Goal: Task Accomplishment & Management: Use online tool/utility

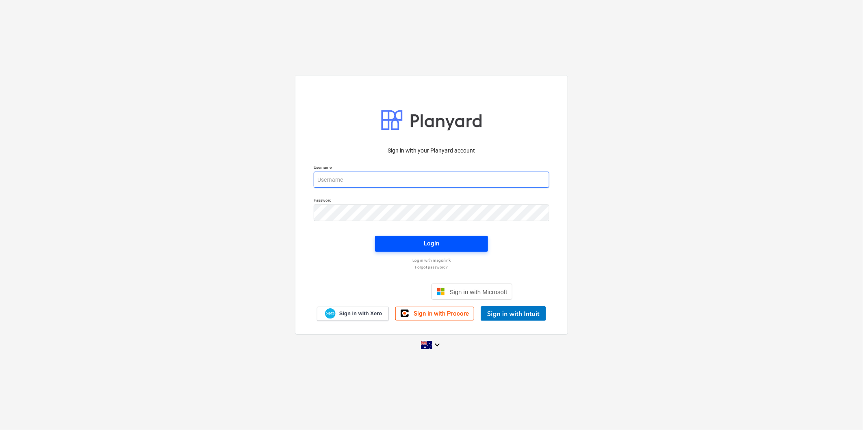
type input "[EMAIL_ADDRESS][DOMAIN_NAME]"
click at [433, 245] on div "Login" at bounding box center [431, 243] width 15 height 11
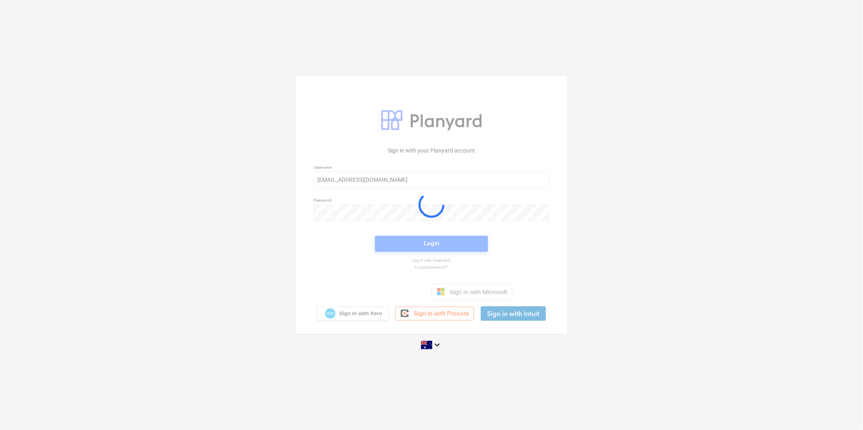
click at [695, 222] on div "Sign in with your Planyard account Username [EMAIL_ADDRESS][DOMAIN_NAME] Passwo…" at bounding box center [431, 215] width 863 height 293
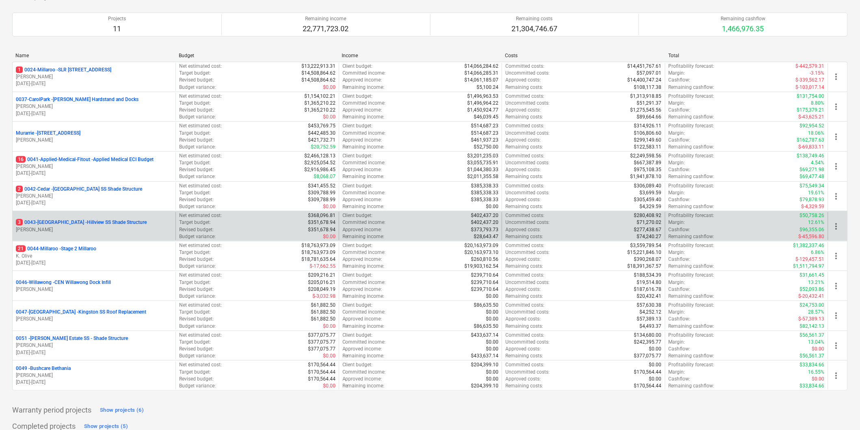
scroll to position [90, 0]
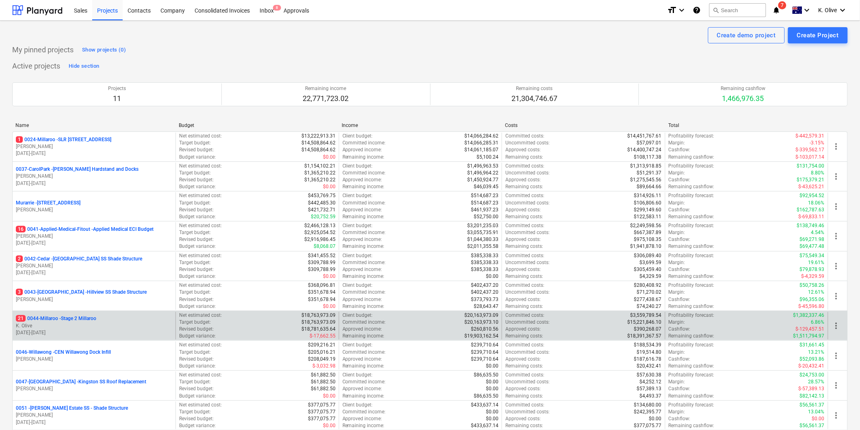
click at [76, 318] on p "21 0044-Millaroo - Stage 2 Millaroo" at bounding box center [56, 319] width 80 height 7
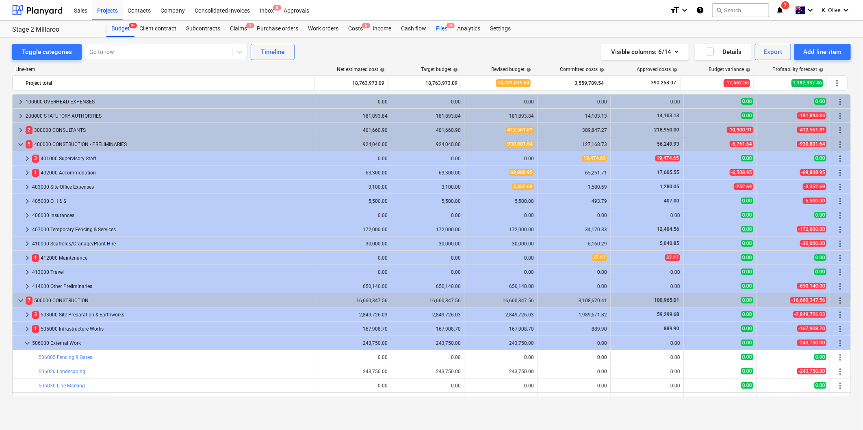
click at [445, 29] on div "Files 9+" at bounding box center [441, 29] width 21 height 16
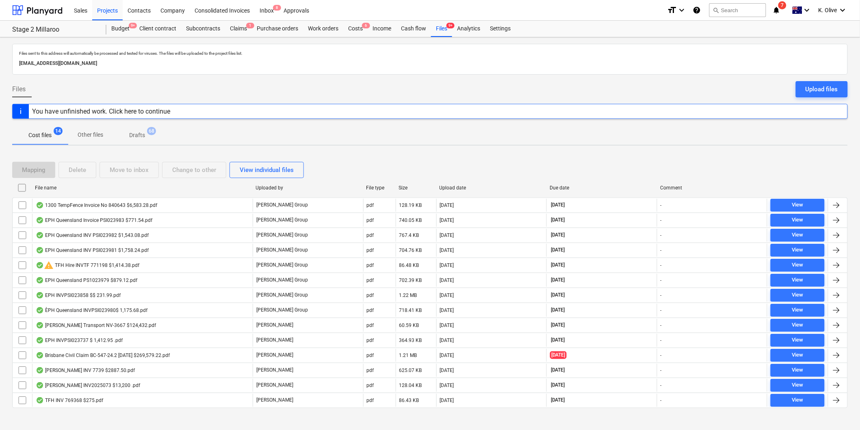
click at [419, 417] on div at bounding box center [429, 415] width 835 height 6
click at [111, 112] on div "You have unfinished work. Click here to continue" at bounding box center [101, 112] width 138 height 8
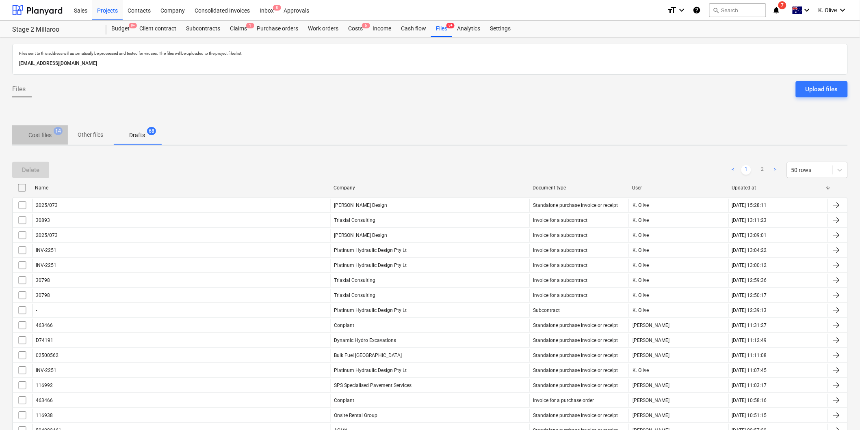
click at [33, 135] on p "Cost files" at bounding box center [39, 135] width 23 height 9
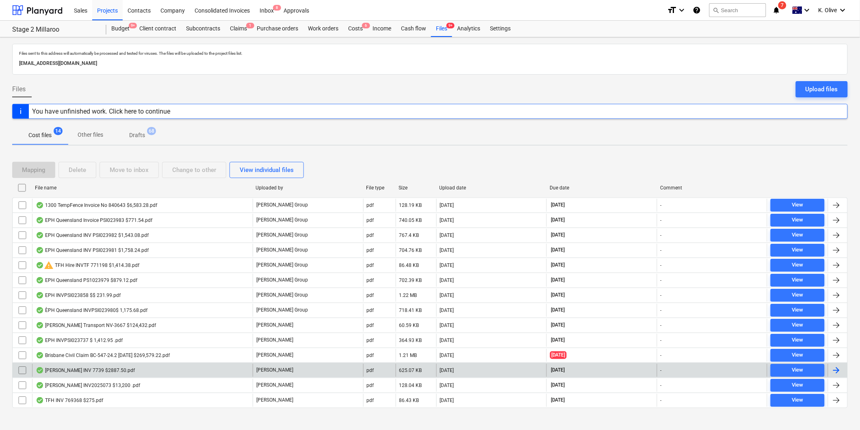
click at [68, 371] on div "[PERSON_NAME] INV 7739 $2887.50.pdf" at bounding box center [85, 371] width 99 height 6
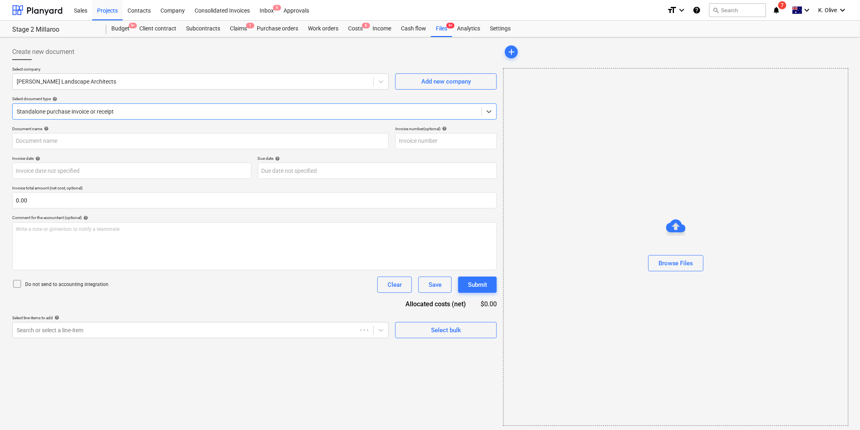
type input "INV-7739"
type input "[DATE]"
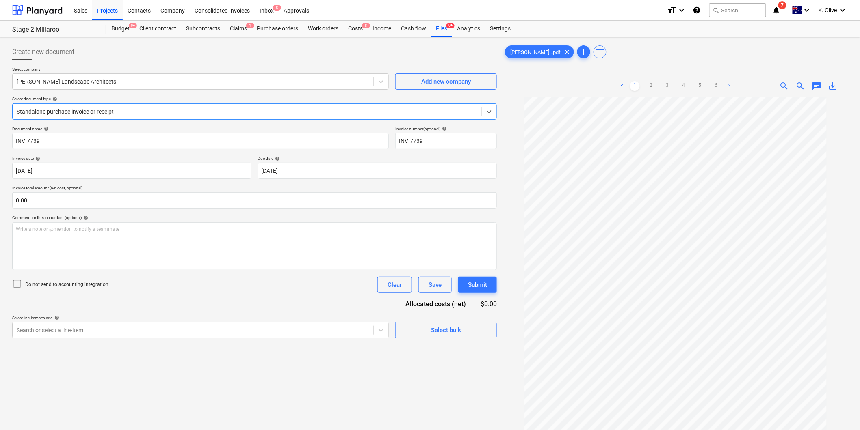
click at [774, 7] on icon "notifications" at bounding box center [776, 10] width 8 height 10
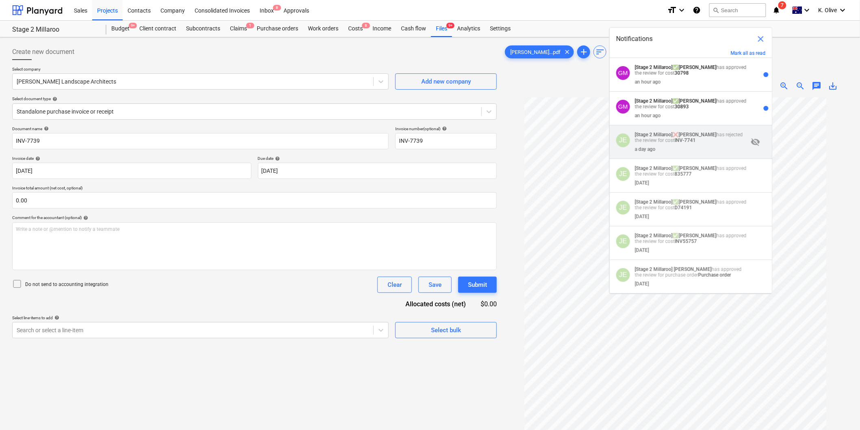
click at [715, 151] on div "a day ago" at bounding box center [691, 147] width 113 height 9
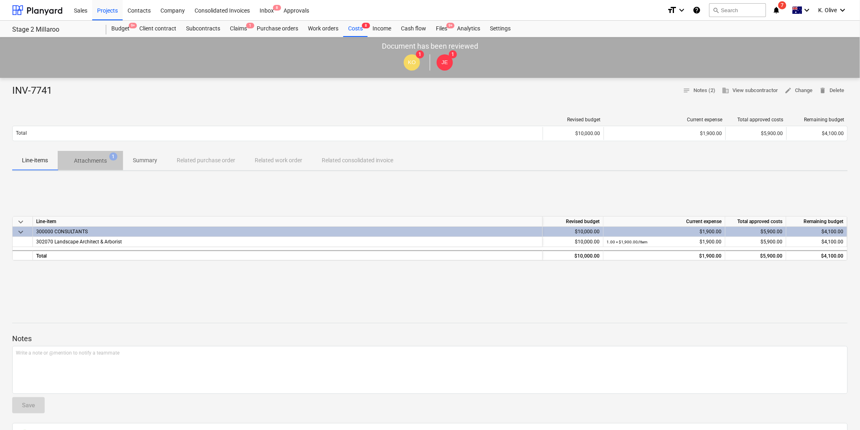
click at [83, 166] on span "Attachments 1" at bounding box center [90, 160] width 65 height 15
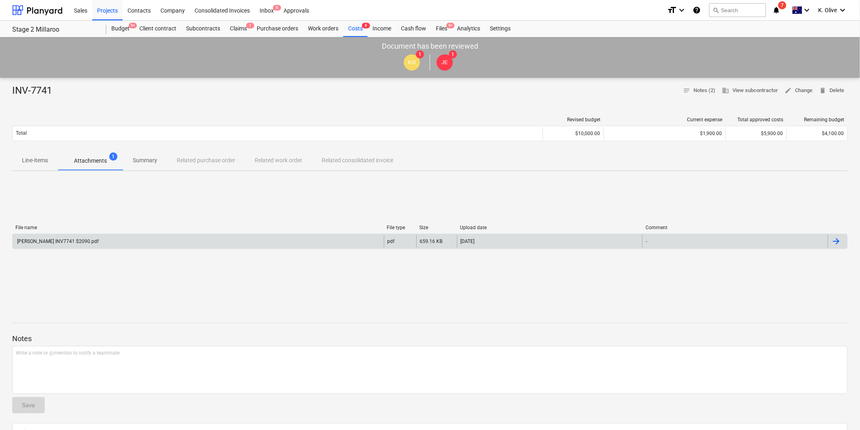
click at [108, 245] on div "[PERSON_NAME] INV7741 $2090.pdf" at bounding box center [198, 241] width 371 height 13
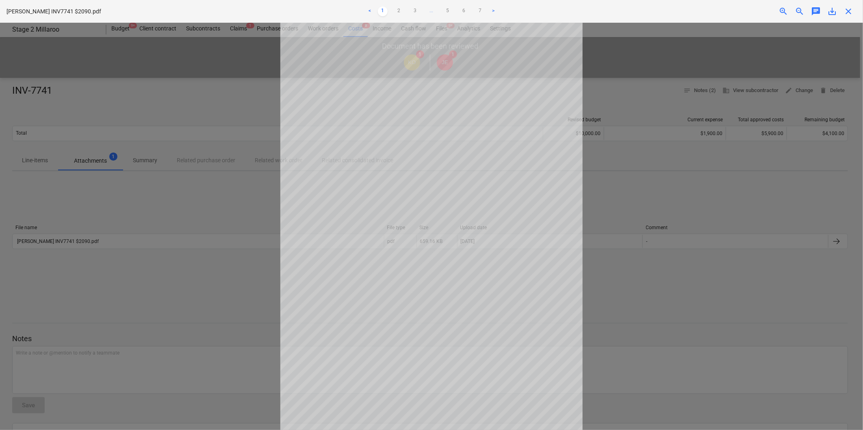
click at [658, 46] on div at bounding box center [431, 227] width 863 height 408
click at [848, 14] on span "close" at bounding box center [848, 11] width 10 height 10
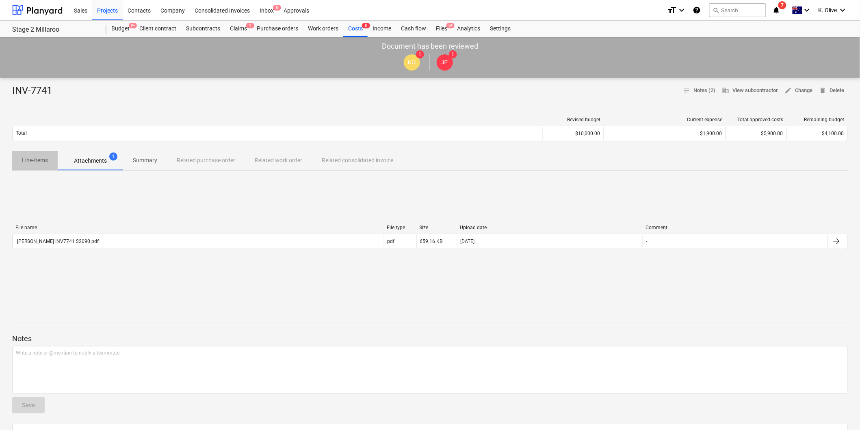
click at [45, 164] on p "Line-items" at bounding box center [35, 160] width 26 height 9
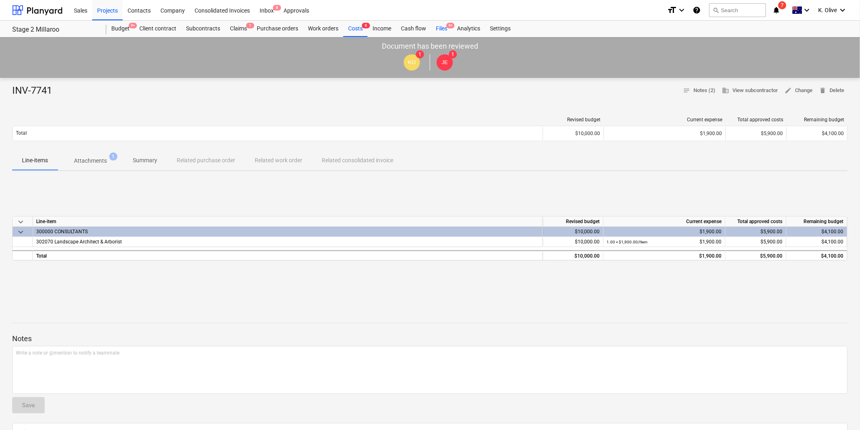
drag, startPoint x: 438, startPoint y: 23, endPoint x: 440, endPoint y: 35, distance: 12.4
click at [438, 23] on div "Files 9+" at bounding box center [441, 29] width 21 height 16
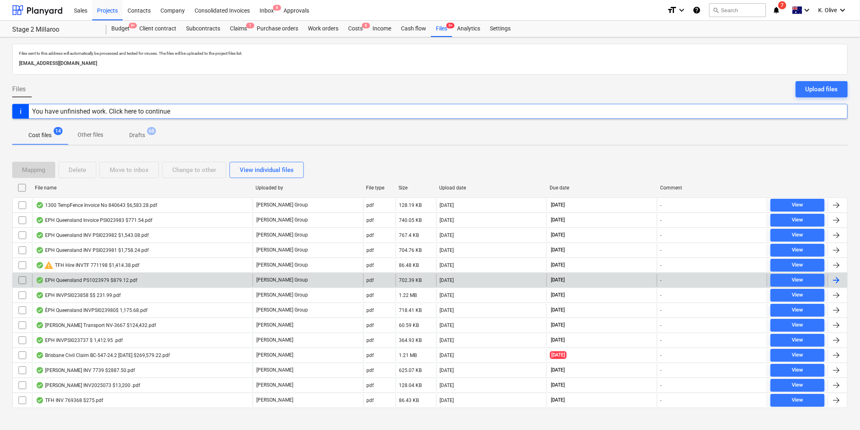
scroll to position [8, 0]
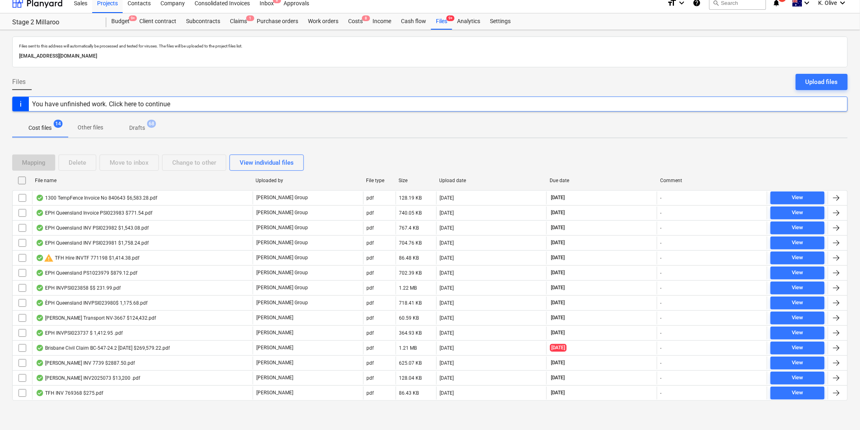
click at [137, 134] on span "Drafts 68" at bounding box center [137, 128] width 48 height 15
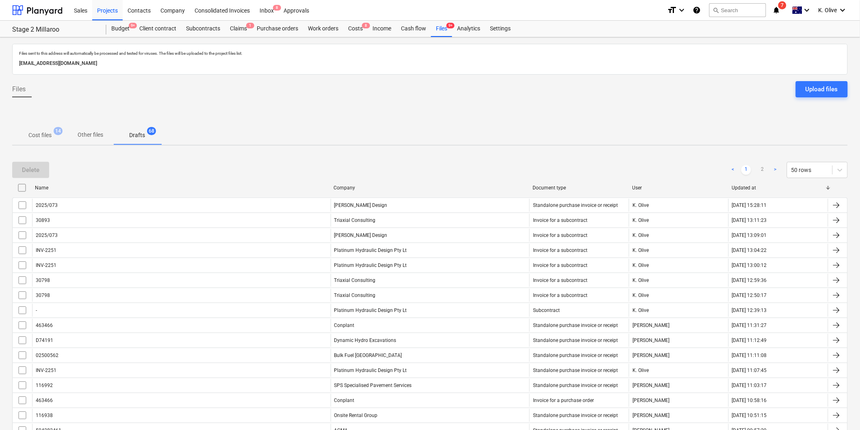
click at [356, 190] on div "Company" at bounding box center [429, 188] width 192 height 6
checkbox input "false"
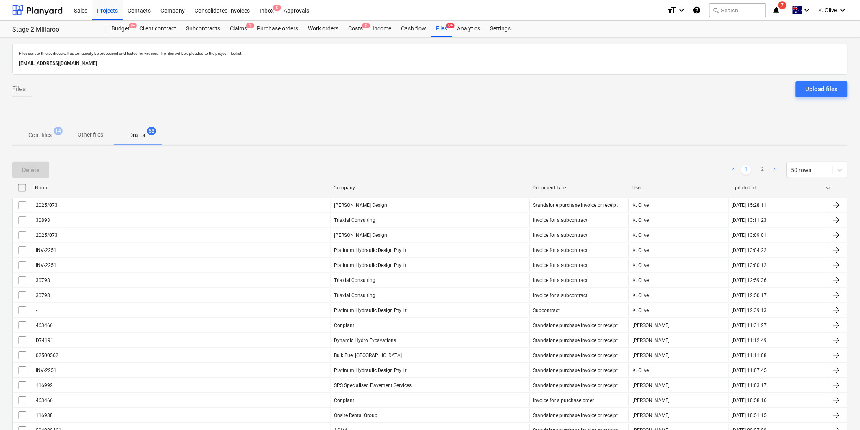
checkbox input "false"
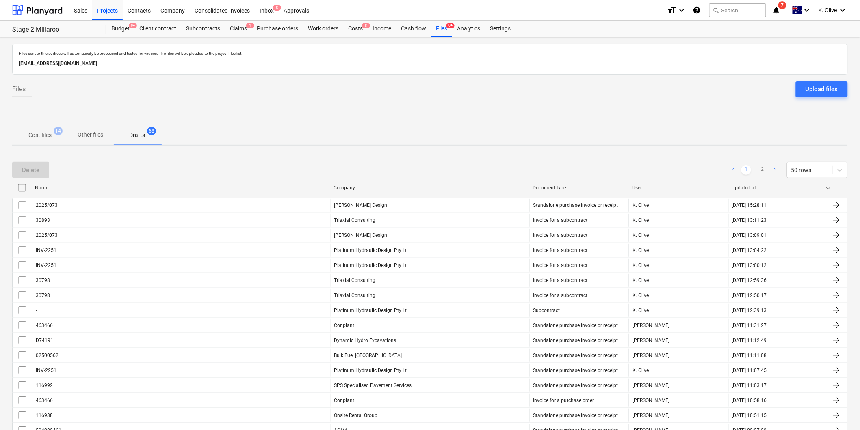
checkbox input "false"
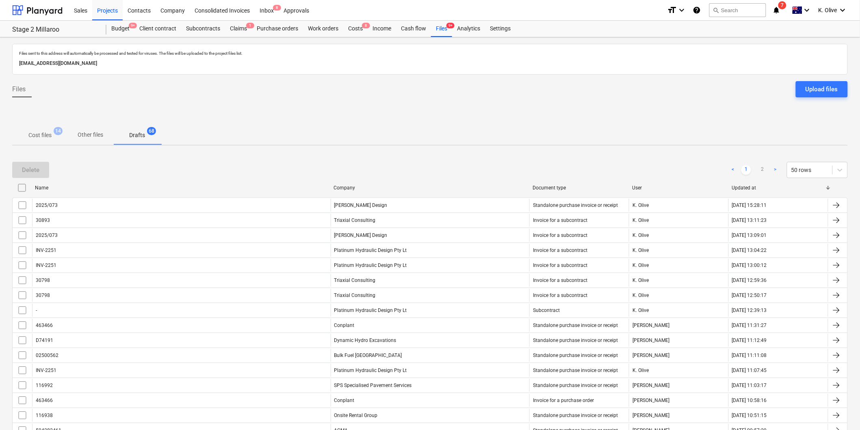
checkbox input "false"
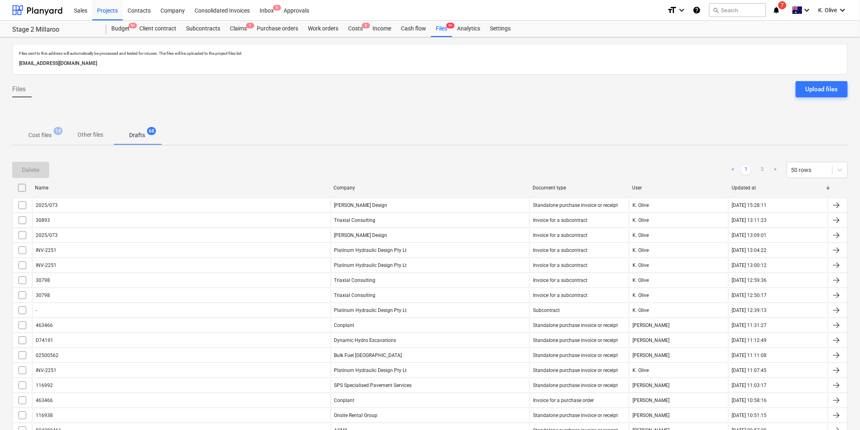
checkbox input "false"
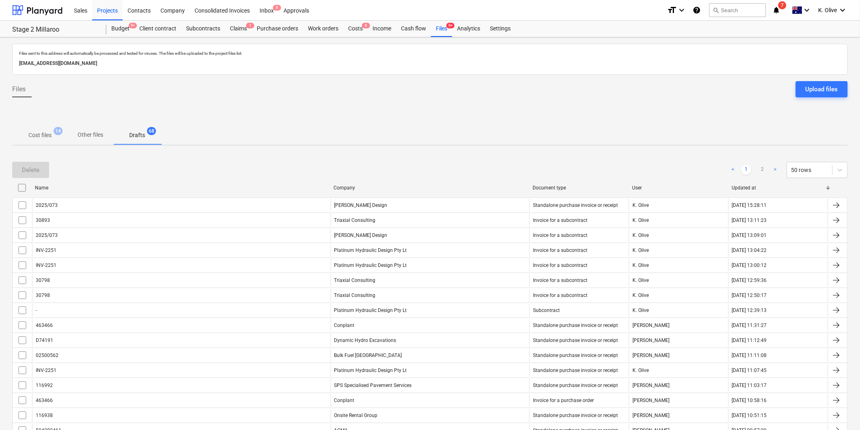
checkbox input "false"
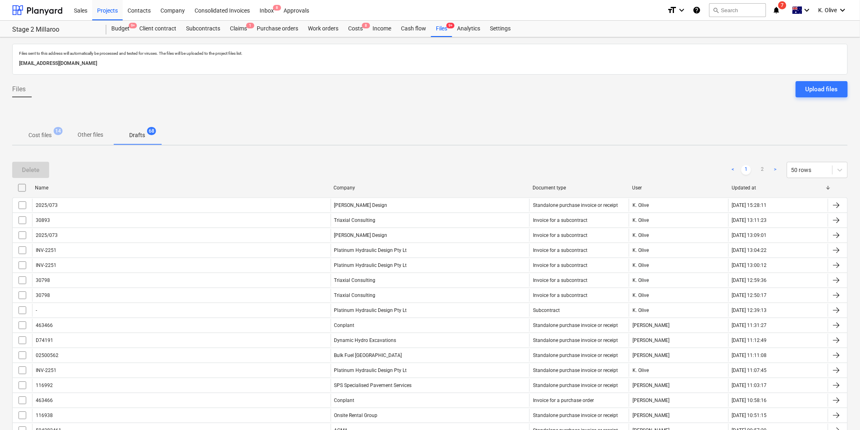
checkbox input "false"
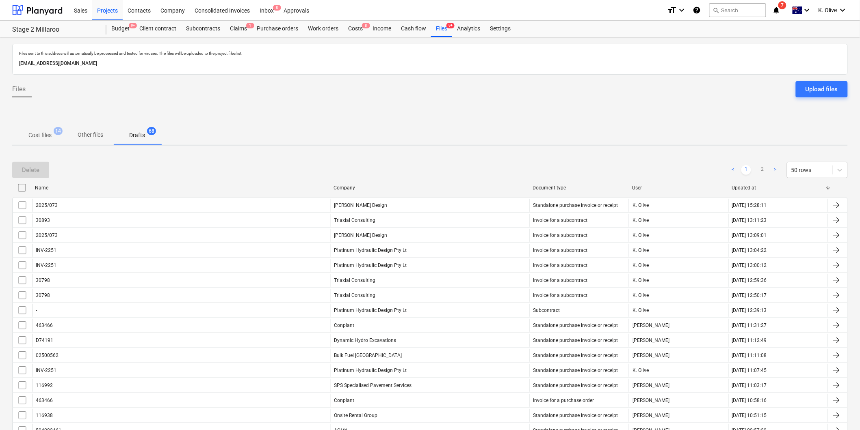
checkbox input "false"
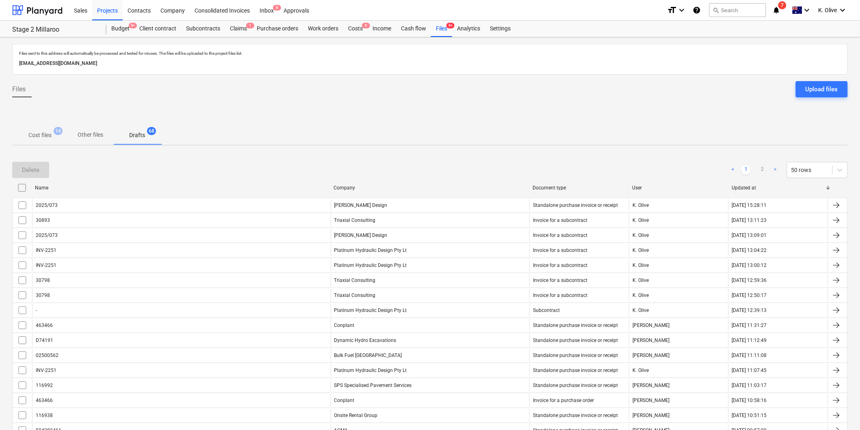
checkbox input "false"
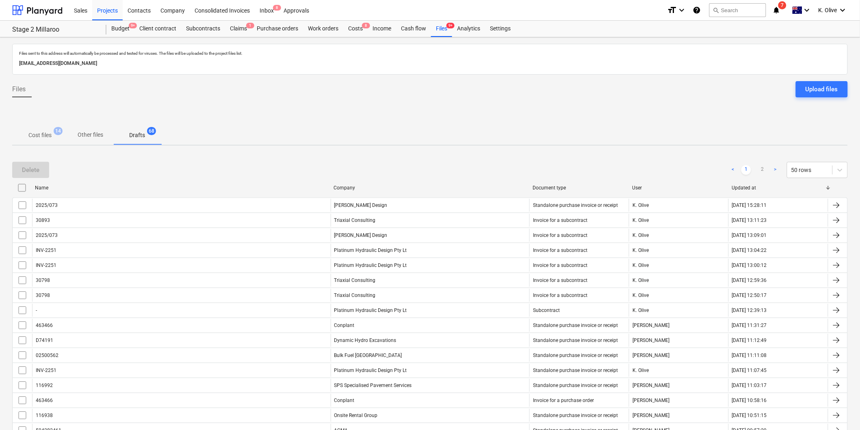
checkbox input "false"
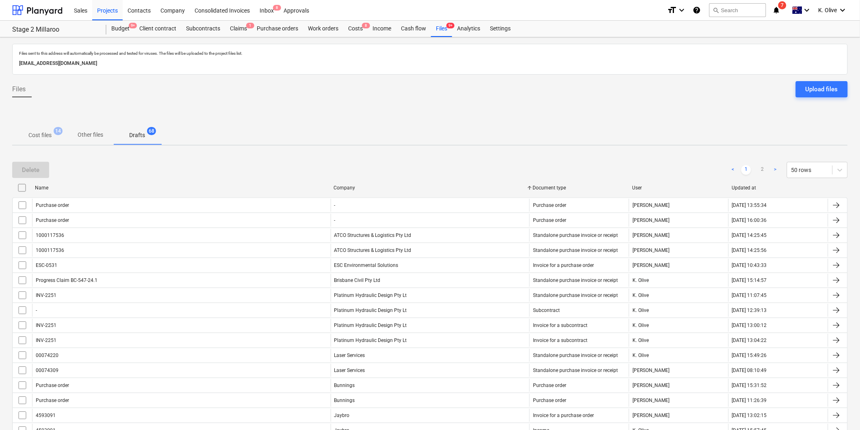
click at [345, 186] on div "Company" at bounding box center [429, 188] width 192 height 6
checkbox input "false"
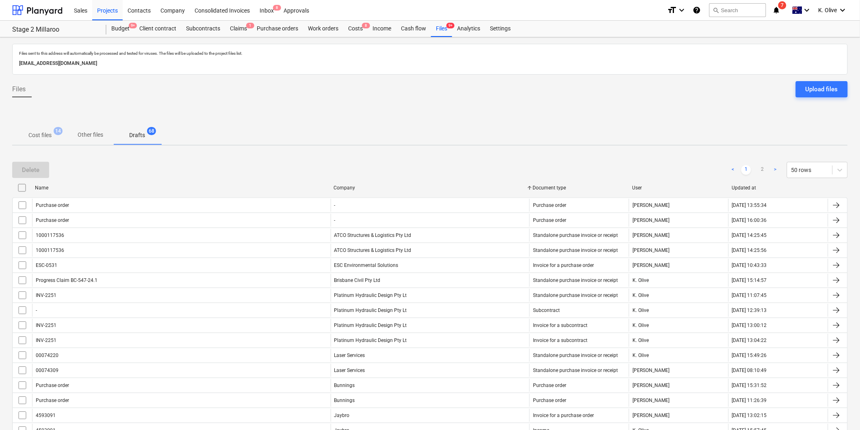
checkbox input "false"
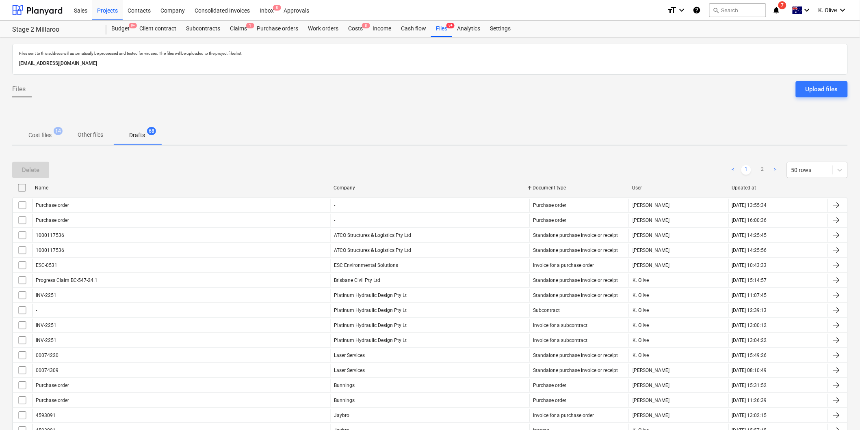
checkbox input "false"
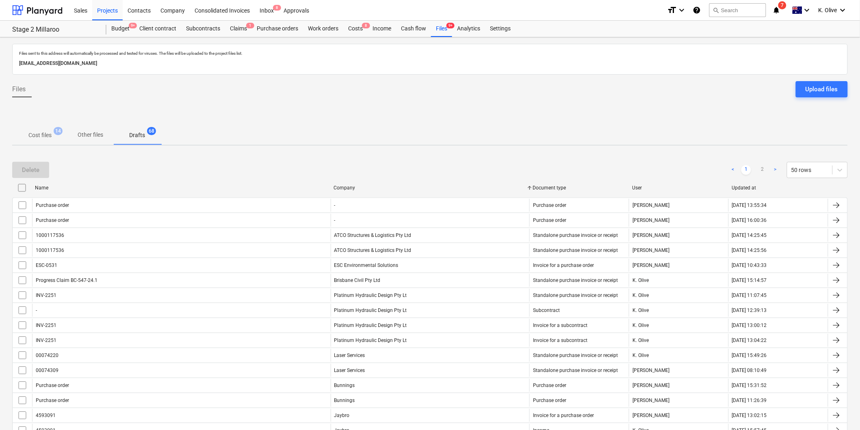
checkbox input "false"
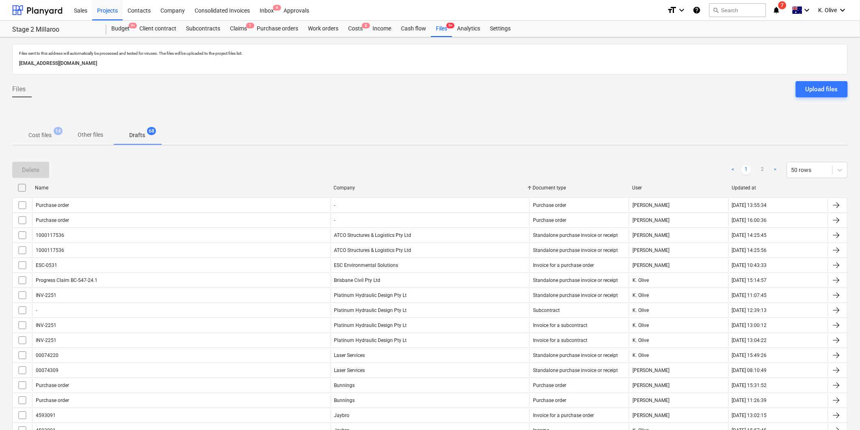
checkbox input "false"
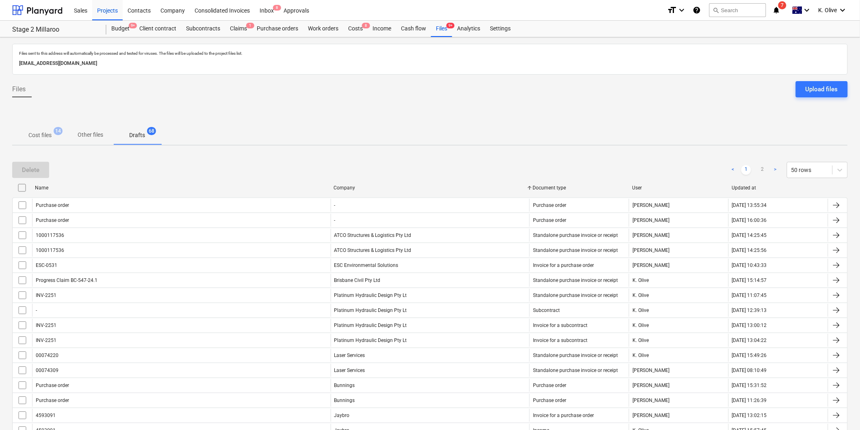
checkbox input "false"
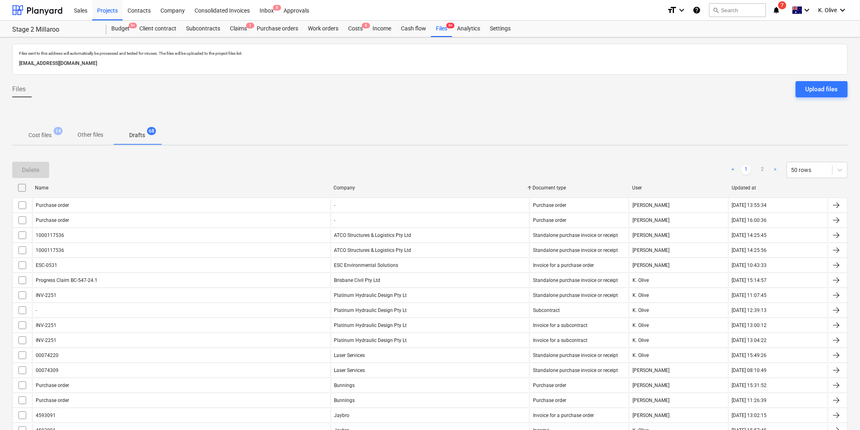
checkbox input "false"
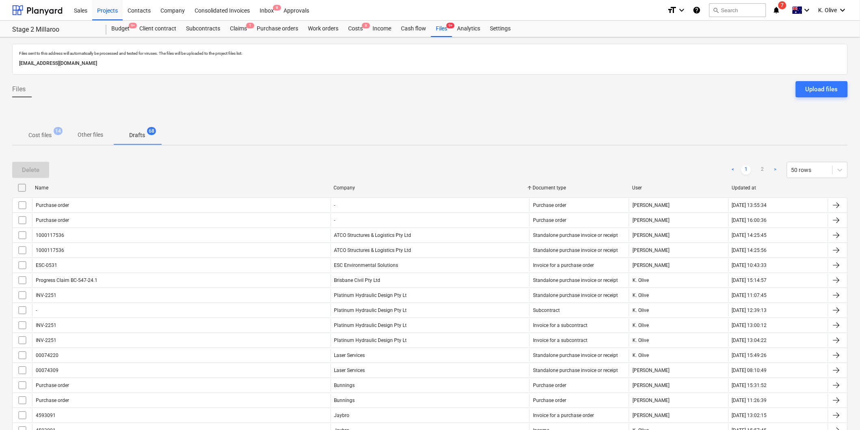
checkbox input "false"
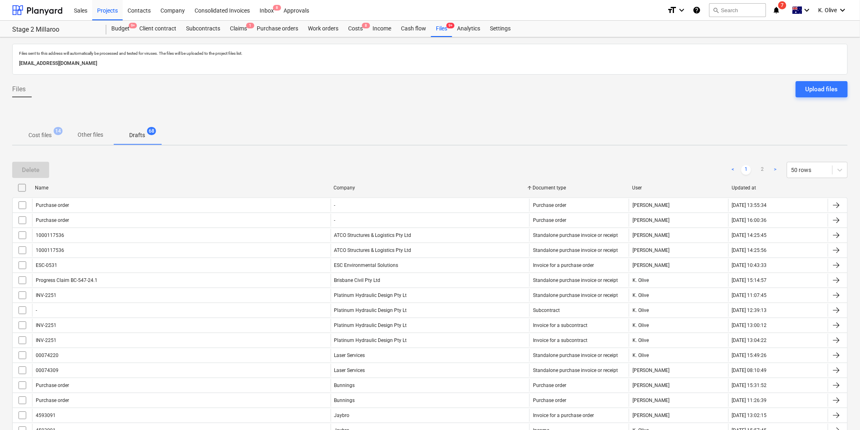
checkbox input "false"
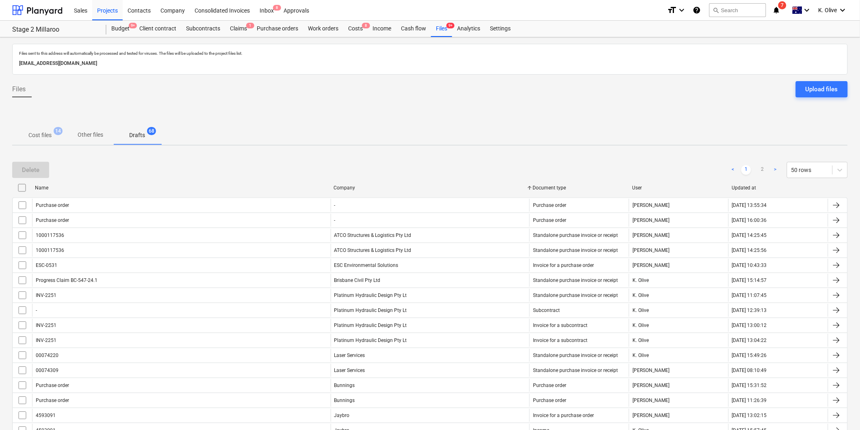
checkbox input "false"
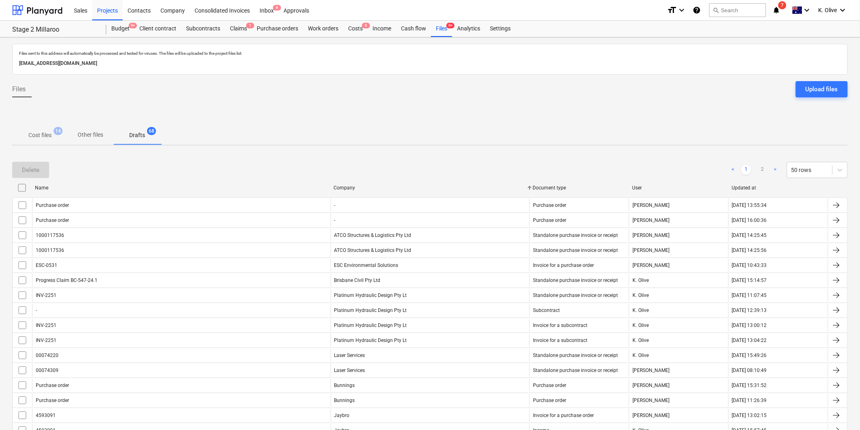
checkbox input "false"
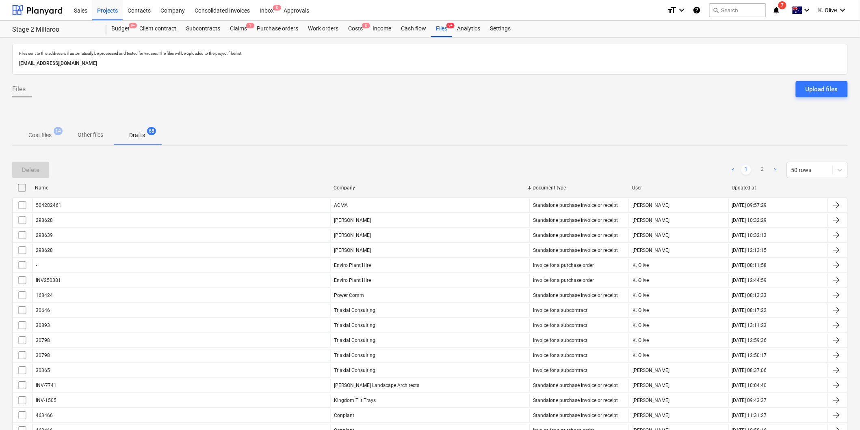
click at [32, 186] on div "Name" at bounding box center [181, 188] width 298 height 13
checkbox input "false"
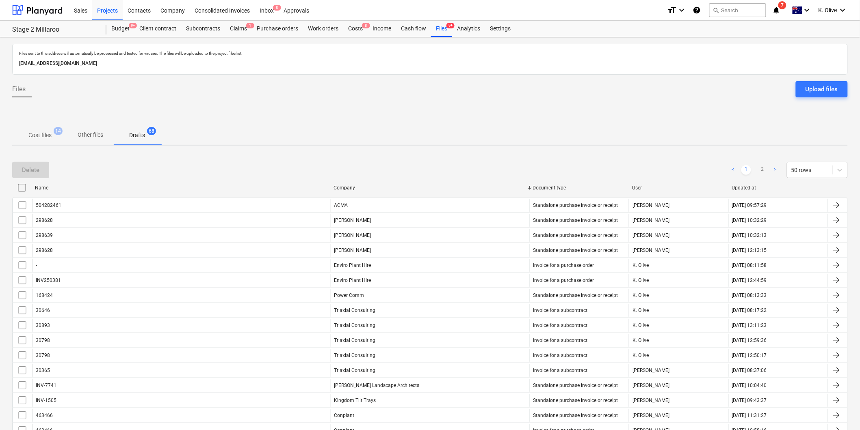
checkbox input "false"
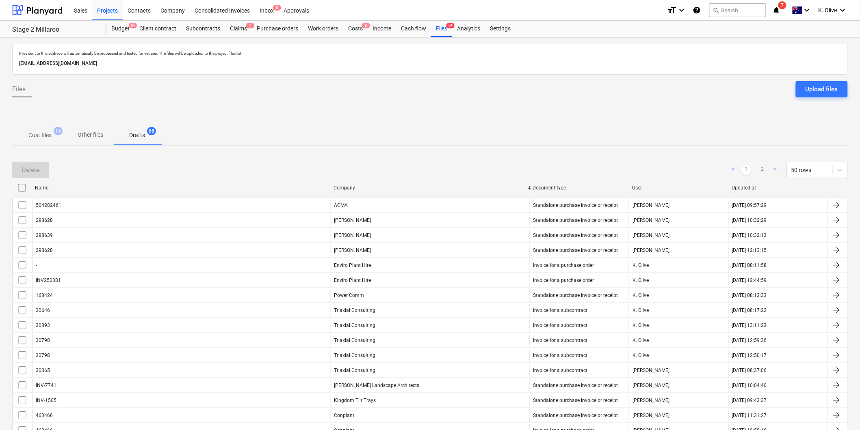
checkbox input "false"
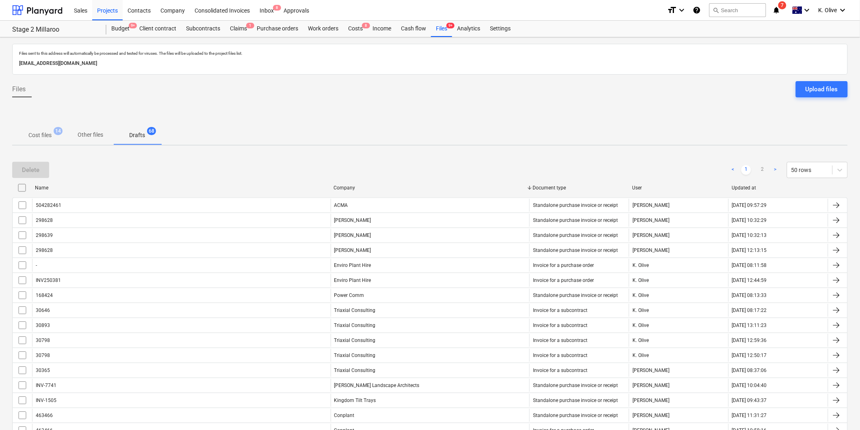
checkbox input "false"
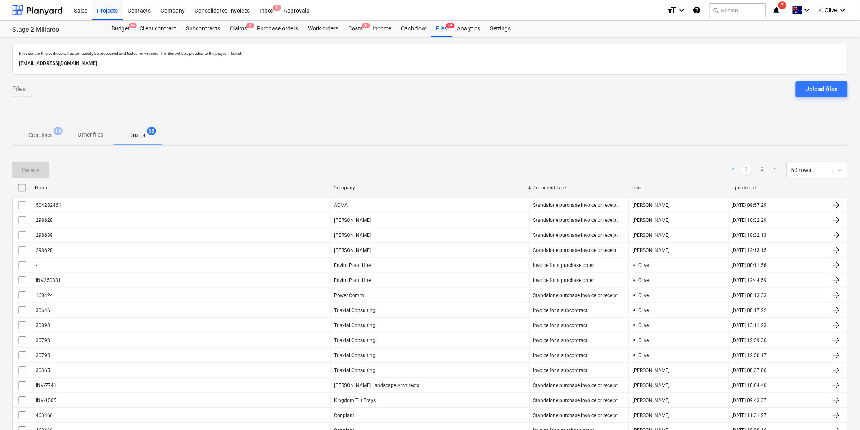
checkbox input "false"
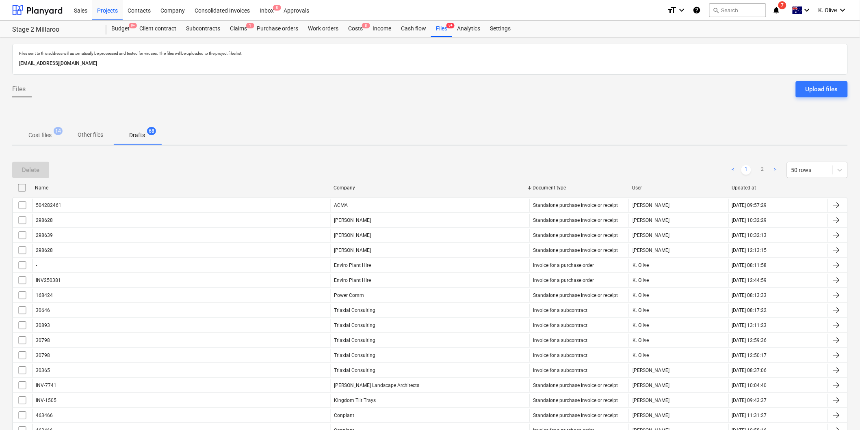
checkbox input "false"
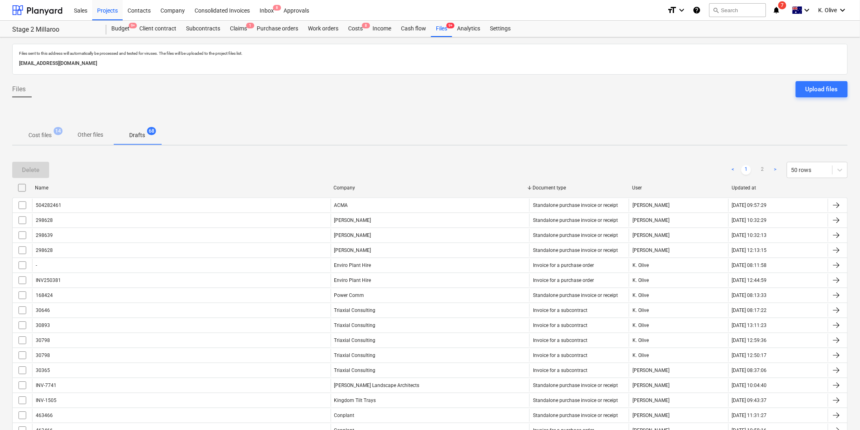
checkbox input "false"
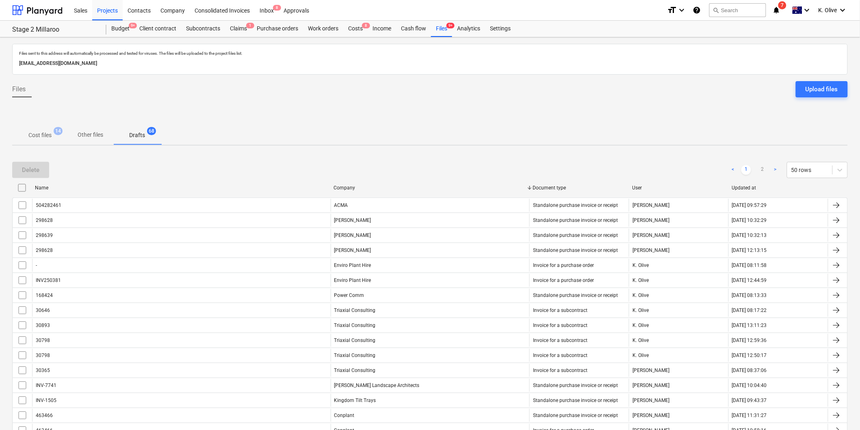
checkbox input "false"
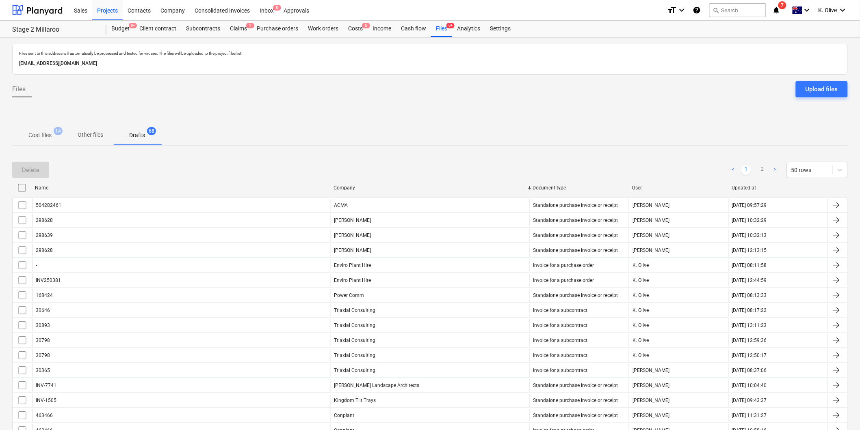
checkbox input "false"
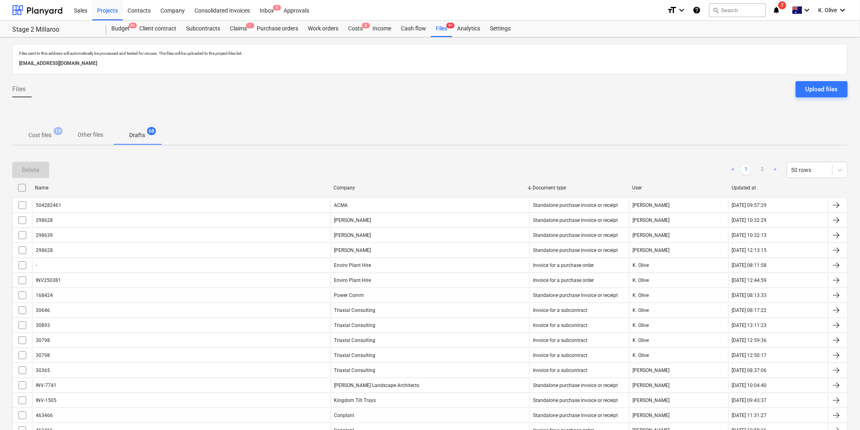
checkbox input "false"
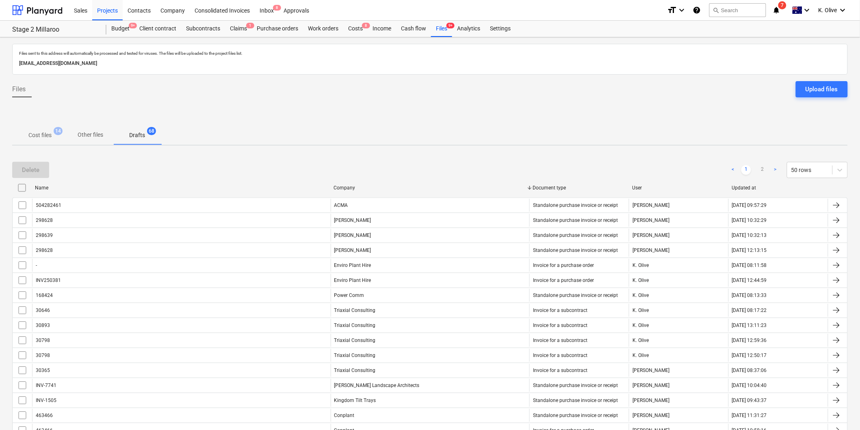
checkbox input "false"
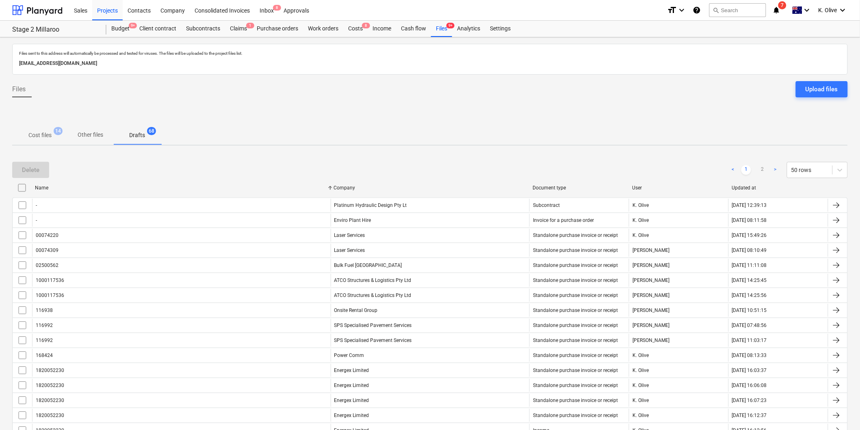
click at [45, 132] on p "Cost files" at bounding box center [39, 135] width 23 height 9
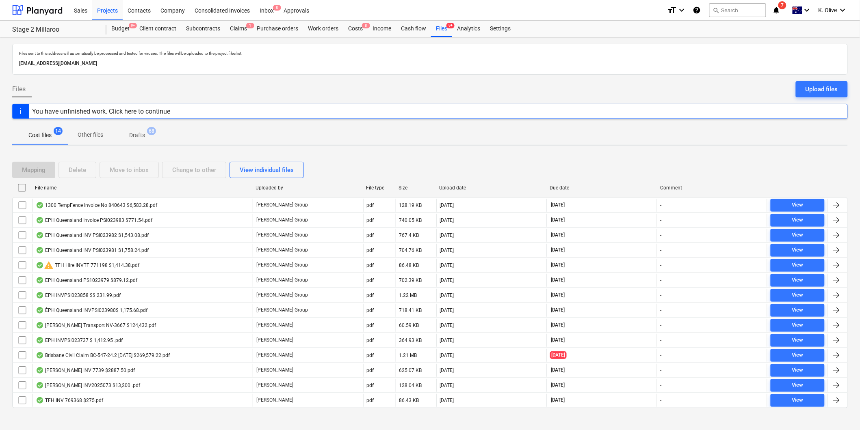
click at [776, 6] on icon "notifications" at bounding box center [776, 10] width 8 height 10
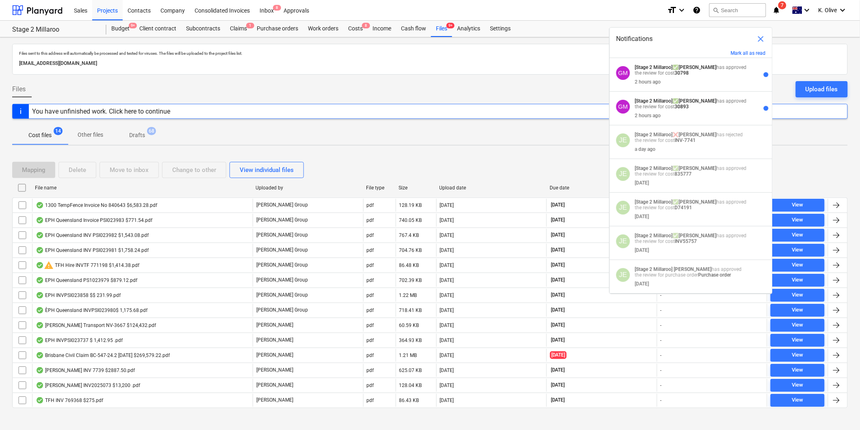
click at [321, 91] on div "Files Upload files" at bounding box center [429, 92] width 835 height 23
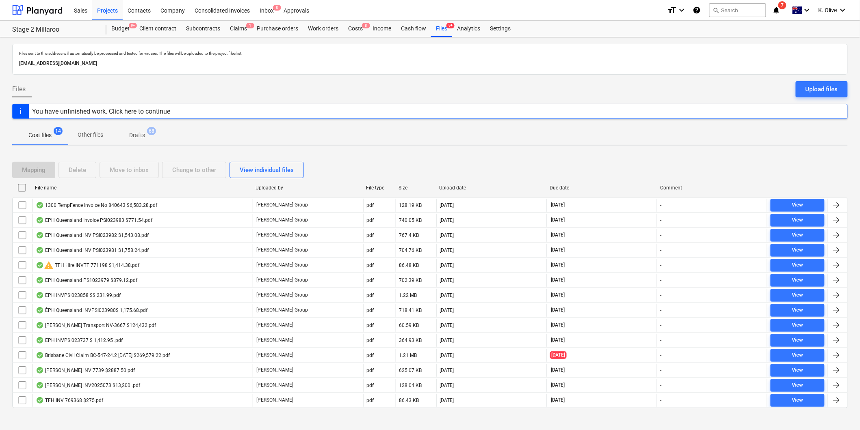
click at [439, 132] on div "Cost files 14 Other files Drafts 68" at bounding box center [429, 134] width 835 height 19
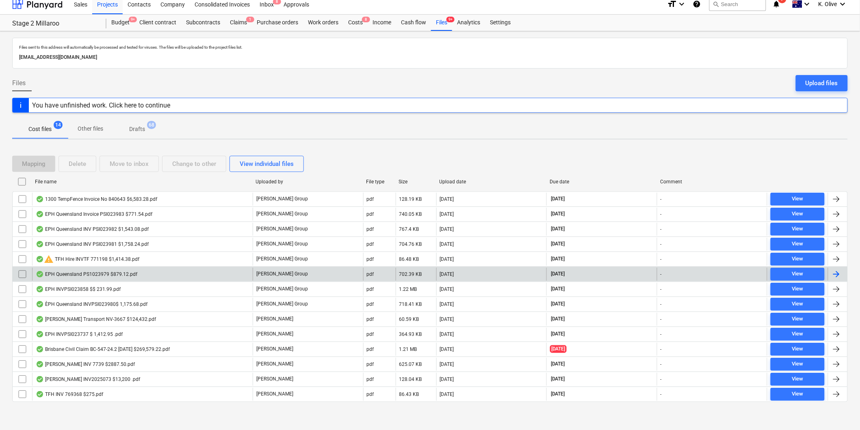
scroll to position [8, 0]
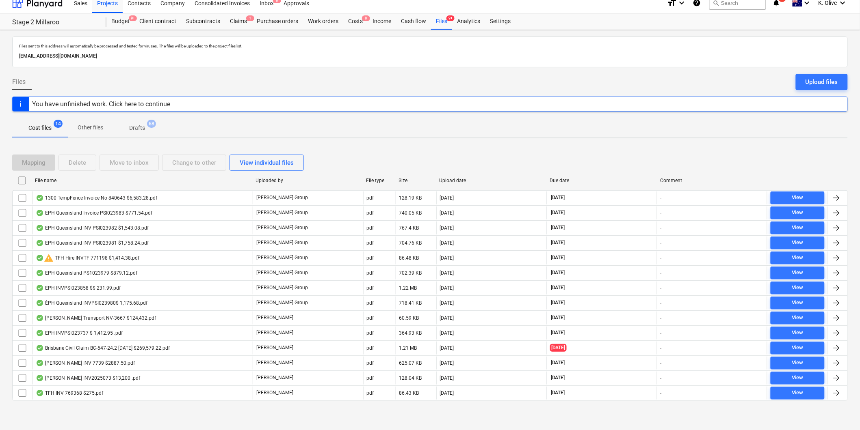
click at [778, 6] on icon "notifications" at bounding box center [776, 3] width 8 height 10
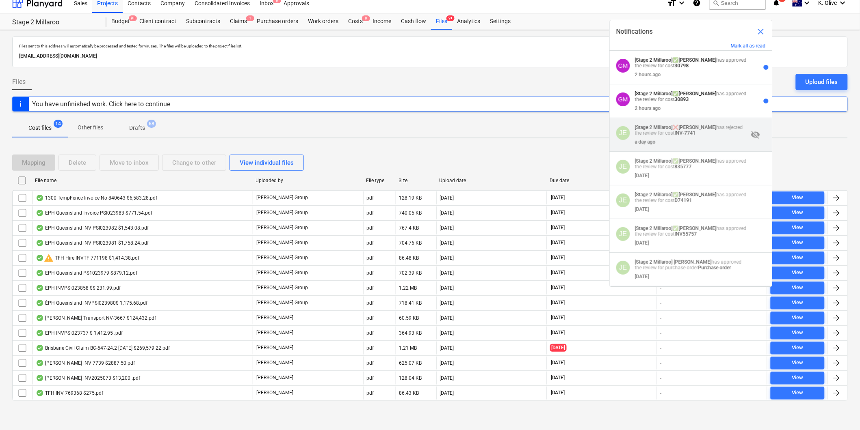
click at [676, 136] on strong "INV-7741" at bounding box center [684, 133] width 21 height 6
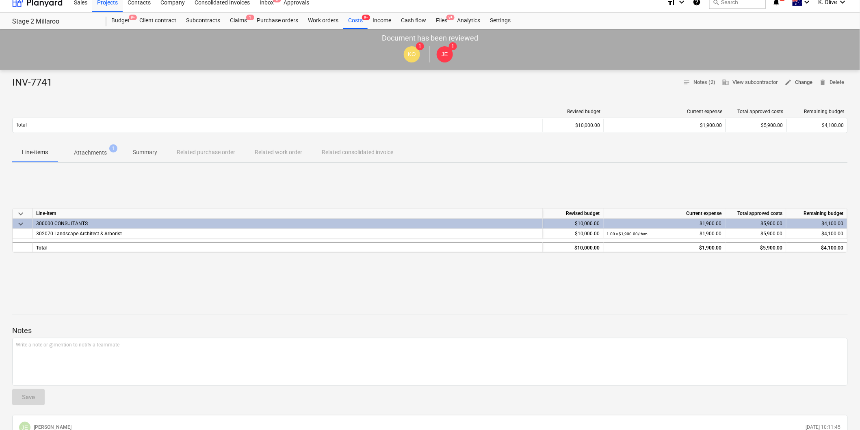
click at [803, 78] on span "edit Change" at bounding box center [799, 82] width 28 height 9
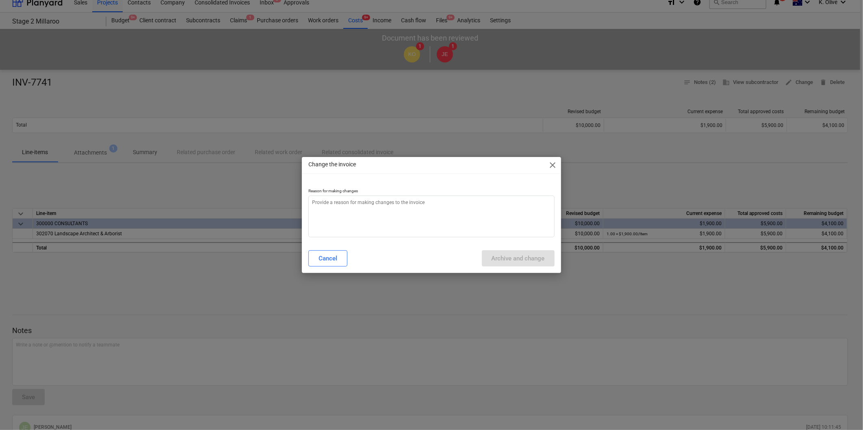
type textarea "x"
click at [469, 204] on textarea at bounding box center [431, 217] width 246 height 42
type textarea "N"
type textarea "x"
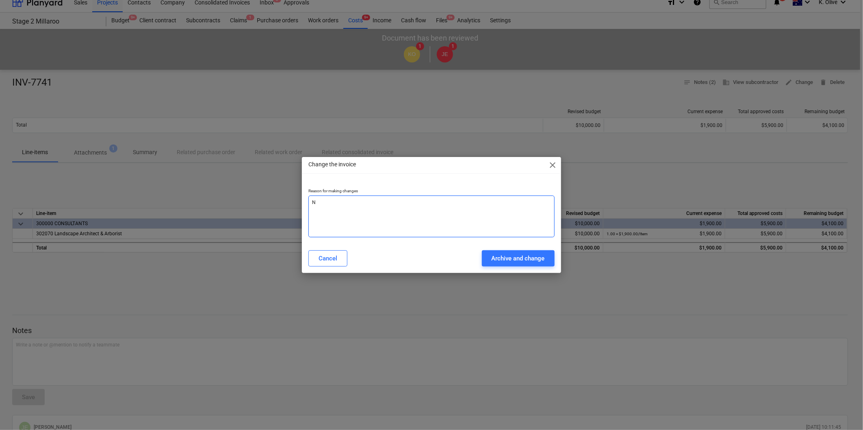
type textarea "Ne"
type textarea "x"
type textarea "Nee"
type textarea "x"
type textarea "Need"
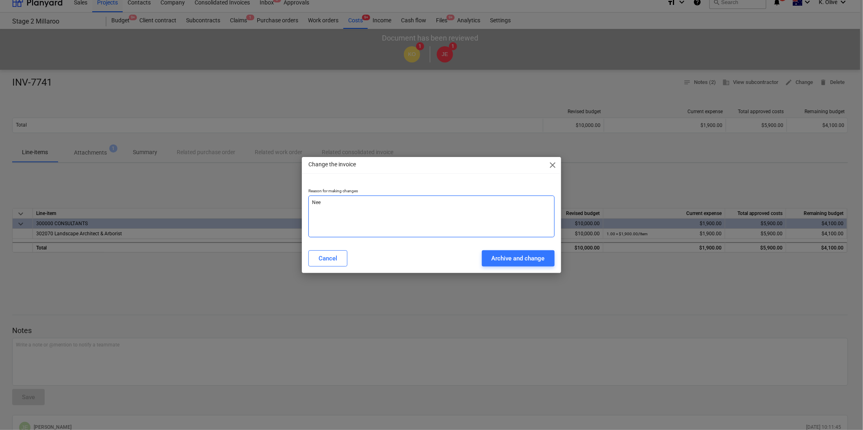
type textarea "x"
type textarea "Need"
type textarea "x"
type textarea "Need"
type textarea "x"
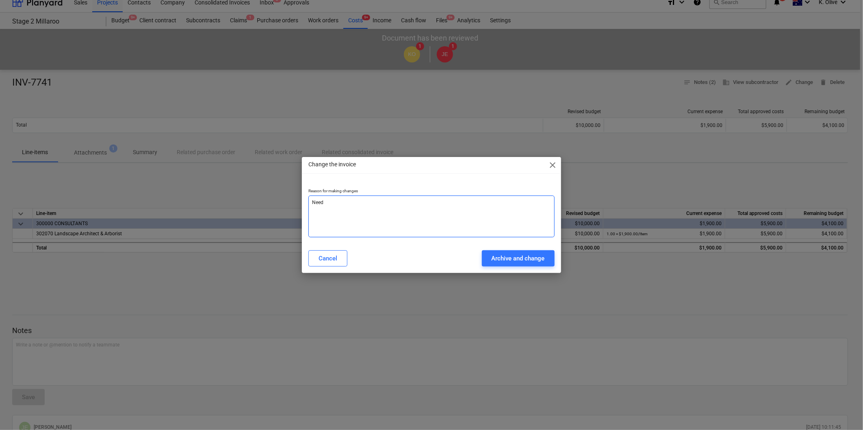
type textarea "Need"
type textarea "x"
type textarea "Need t"
type textarea "x"
type textarea "Need to"
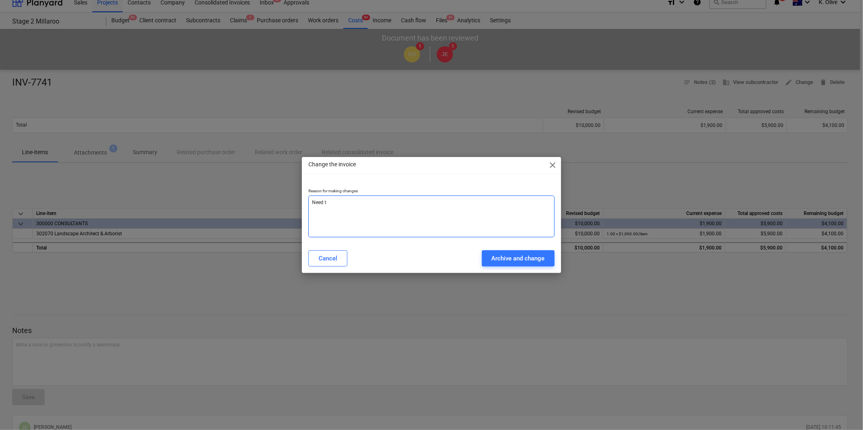
type textarea "x"
type textarea "Need to"
type textarea "x"
type textarea "Need to a"
type textarea "x"
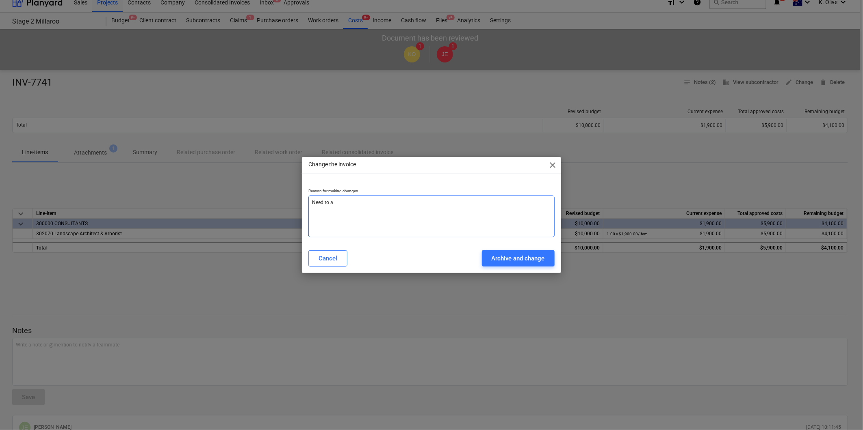
type textarea "Need to ad"
type textarea "x"
type textarea "Need to add"
type textarea "x"
type textarea "Need to add"
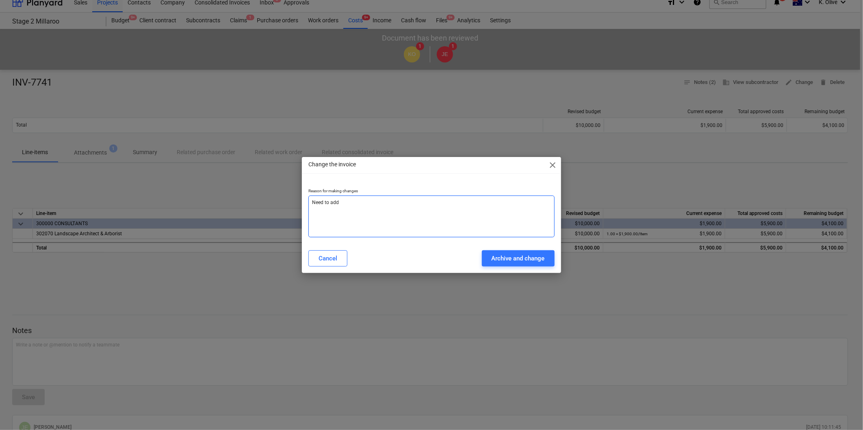
type textarea "x"
type textarea "Need to add s"
type textarea "x"
type textarea "Need to add su"
type textarea "x"
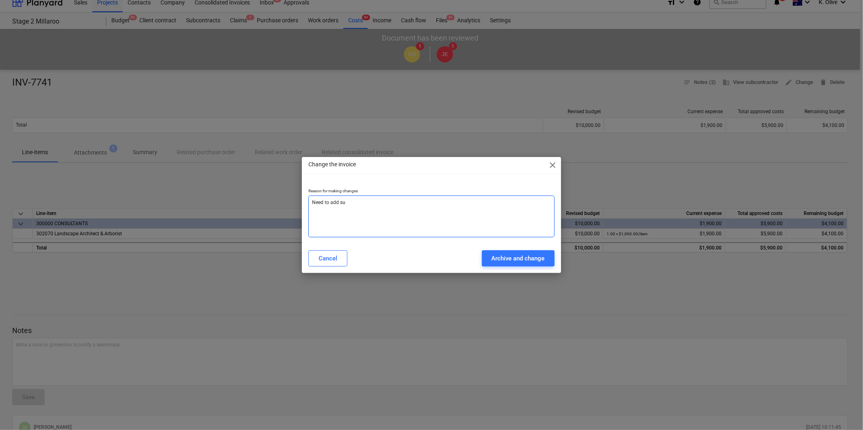
type textarea "Need to add sub"
type textarea "x"
type textarea "Need to add subc"
type textarea "x"
type textarea "Need to add subco"
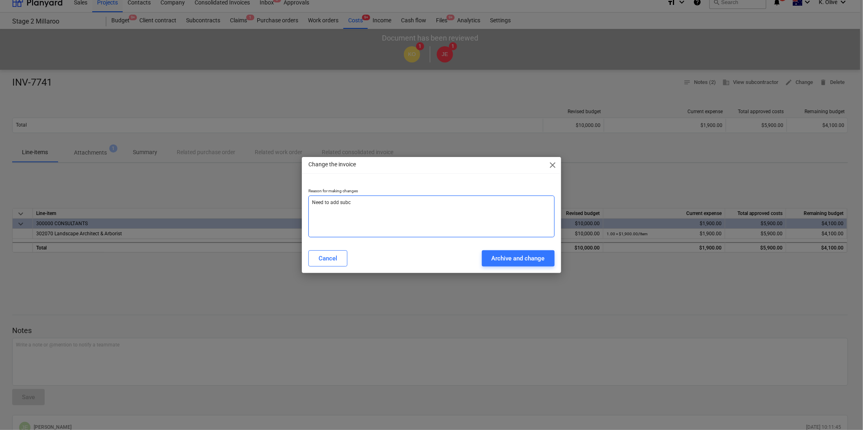
type textarea "x"
type textarea "Need to add subcon"
type textarea "x"
type textarea "Need to add subcont"
type textarea "x"
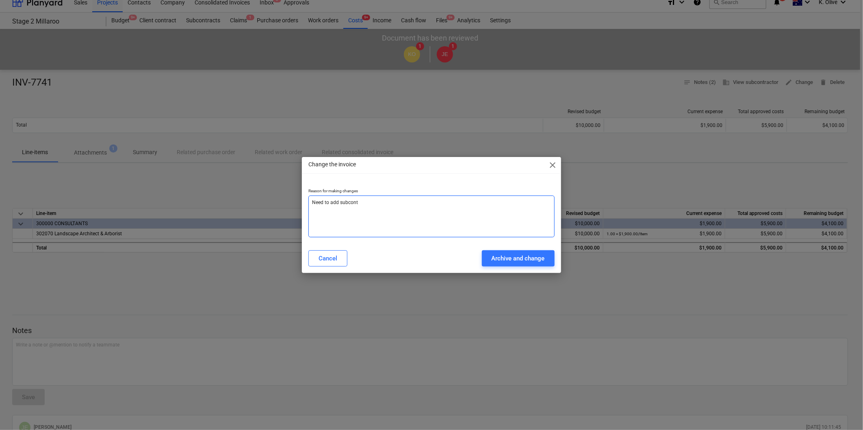
type textarea "Need to add subcontr"
type textarea "x"
type textarea "Need to add subcontra"
type textarea "x"
type textarea "Need to add subcontrac"
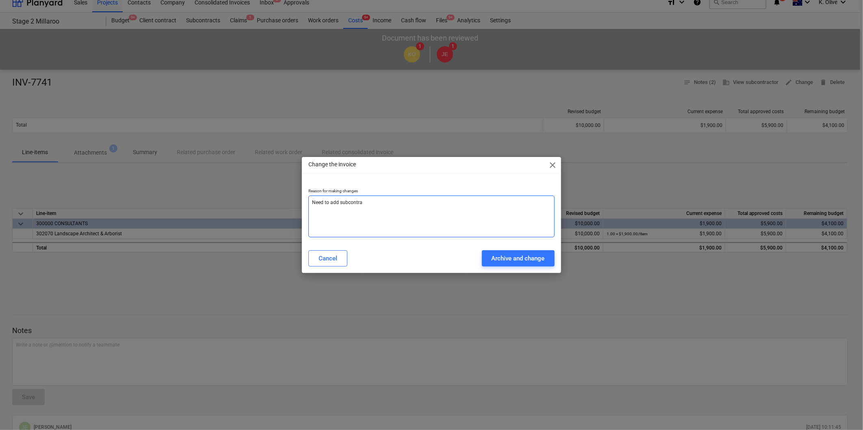
type textarea "x"
type textarea "Need to add subcontract"
type textarea "x"
click at [511, 260] on div "Archive and change" at bounding box center [517, 258] width 53 height 11
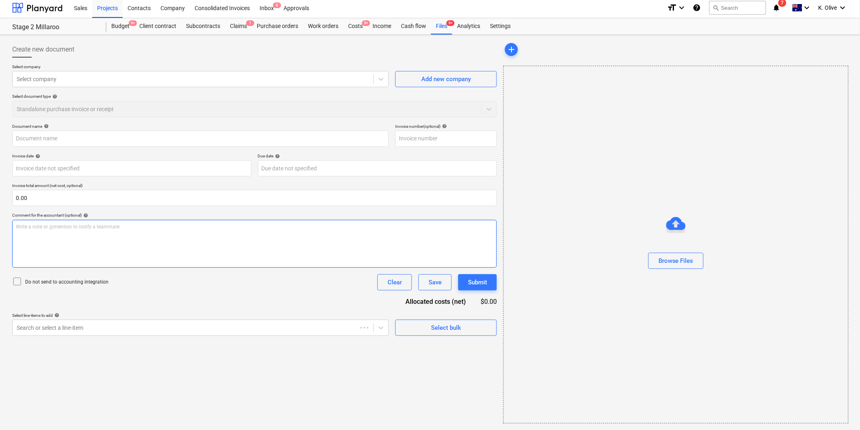
scroll to position [2, 0]
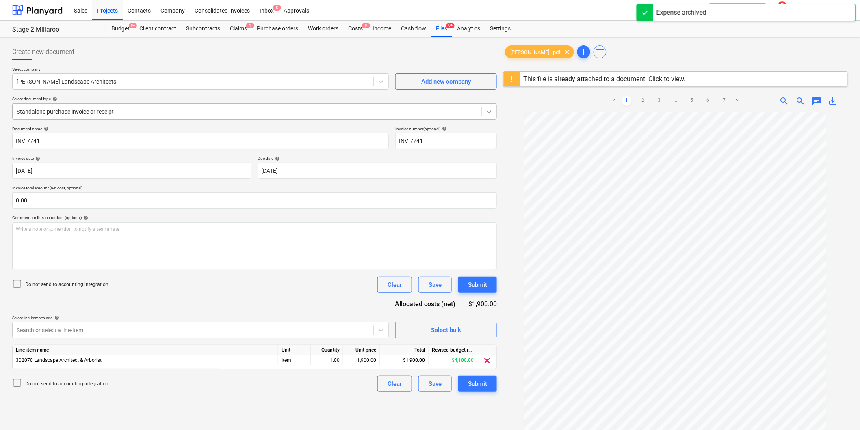
click at [493, 109] on icon at bounding box center [489, 112] width 8 height 8
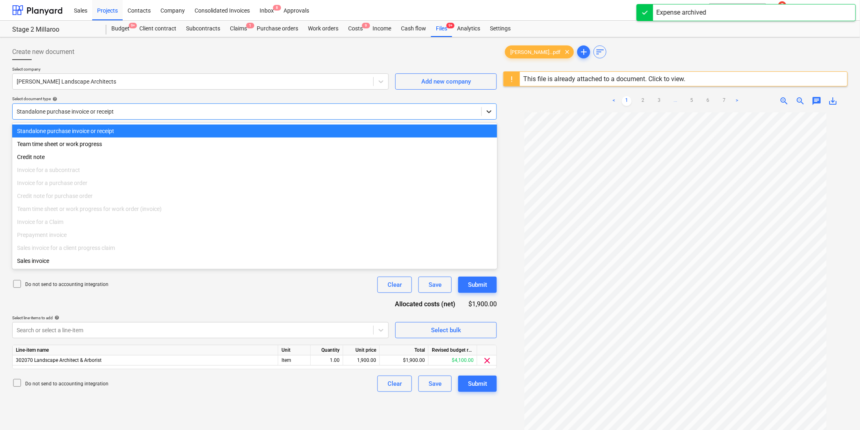
click at [493, 108] on icon at bounding box center [489, 112] width 8 height 8
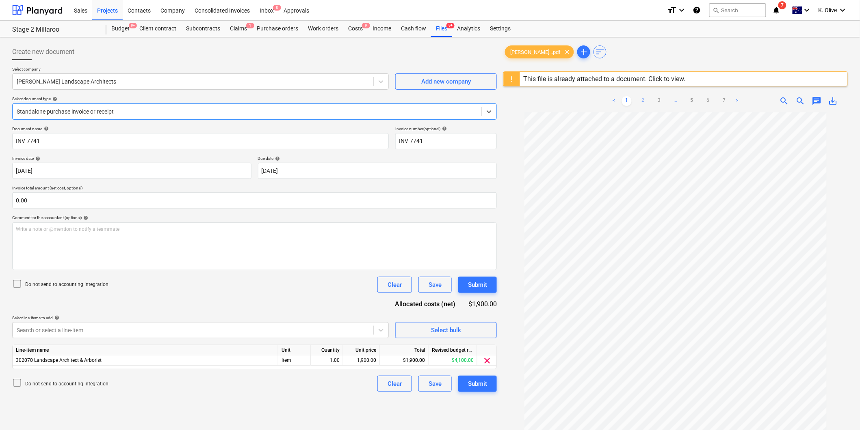
click at [642, 96] on link "2" at bounding box center [643, 101] width 10 height 10
click at [659, 101] on link "3" at bounding box center [659, 101] width 10 height 10
click at [645, 102] on link "2" at bounding box center [643, 101] width 10 height 10
click at [654, 97] on link "3" at bounding box center [659, 101] width 10 height 10
click at [678, 102] on link "4" at bounding box center [675, 101] width 10 height 10
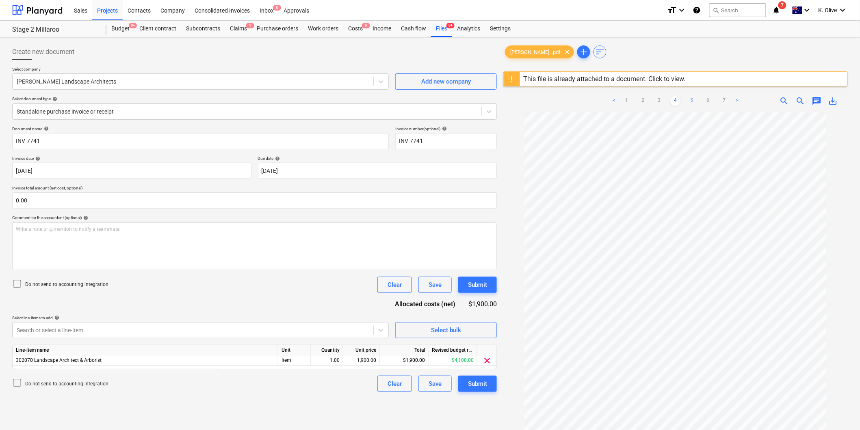
click at [692, 102] on link "5" at bounding box center [692, 101] width 10 height 10
click at [711, 103] on link "6" at bounding box center [708, 101] width 10 height 10
click at [729, 102] on link "7" at bounding box center [724, 101] width 10 height 10
click at [631, 100] on link "1" at bounding box center [627, 101] width 10 height 10
click at [143, 251] on div "Write a note or @mention to notify a teammate [PERSON_NAME]" at bounding box center [254, 247] width 484 height 48
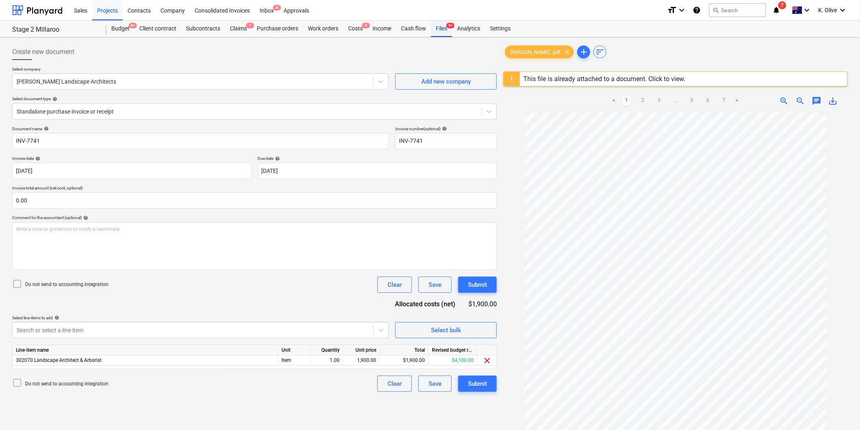
click at [443, 30] on div "Files 9+" at bounding box center [441, 29] width 21 height 16
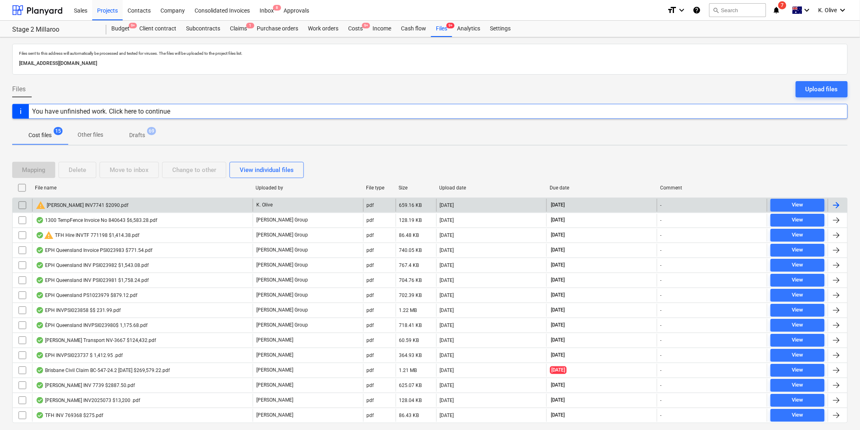
click at [24, 205] on input "checkbox" at bounding box center [22, 205] width 13 height 13
click at [123, 171] on div "Move to inbox" at bounding box center [129, 170] width 39 height 11
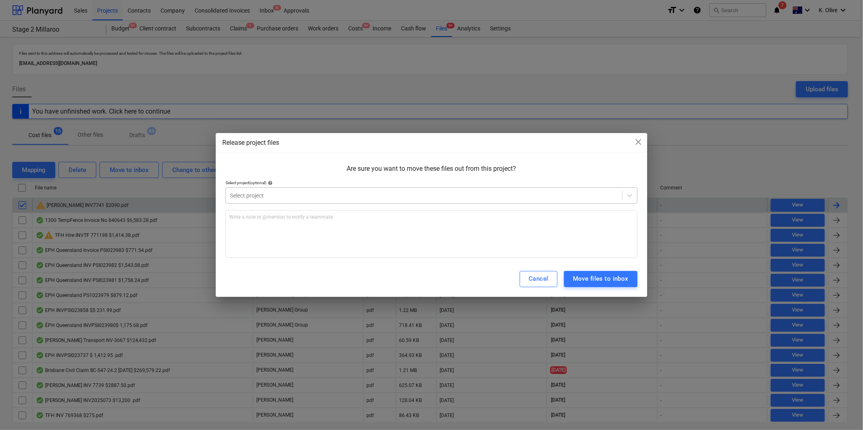
click at [333, 202] on div "Select project" at bounding box center [431, 196] width 412 height 16
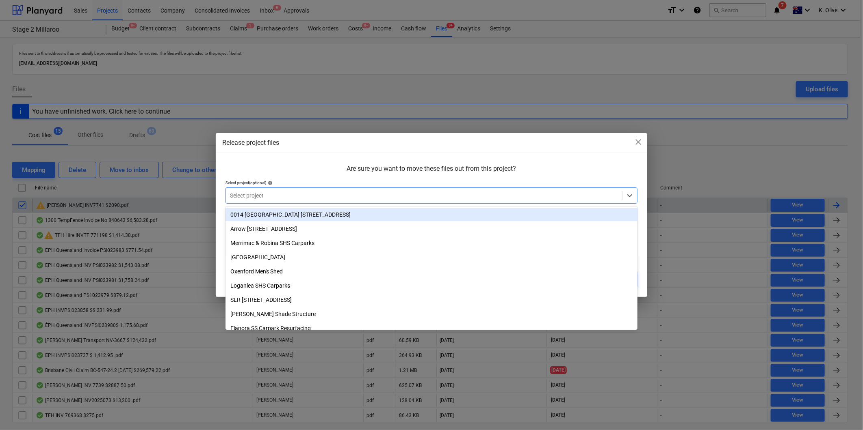
click at [268, 192] on div at bounding box center [424, 196] width 388 height 8
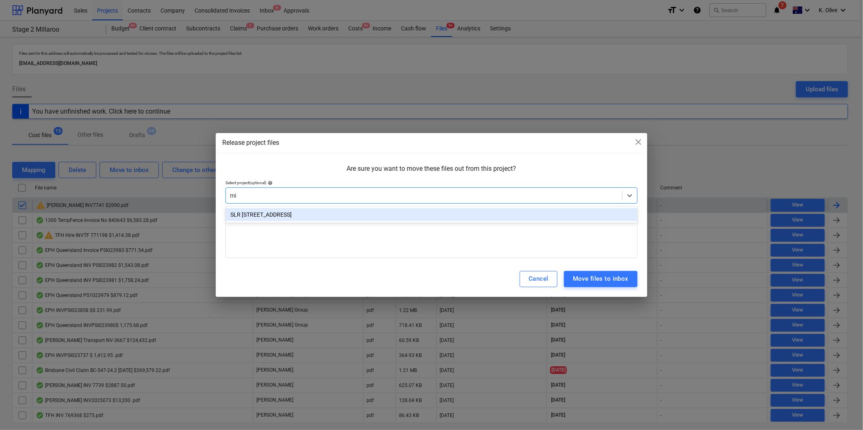
click at [254, 214] on div "SLR [STREET_ADDRESS]" at bounding box center [431, 214] width 412 height 13
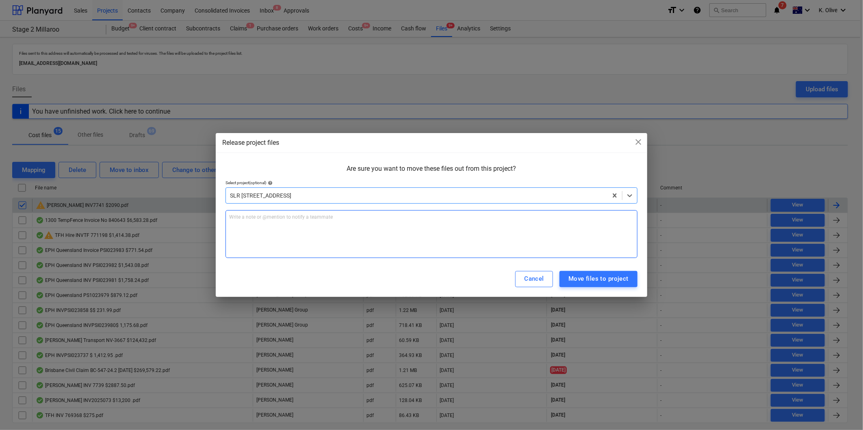
click at [267, 219] on p "Write a note or @mention to notify a teammate [PERSON_NAME]" at bounding box center [431, 217] width 404 height 7
click at [282, 217] on span "Stage 2 named but it is listing ASCON drawings which is satge 1" at bounding box center [299, 217] width 141 height 6
click at [404, 237] on div "Stage 2 named but it is listing ASCON drawings which is satge 1" at bounding box center [431, 234] width 412 height 48
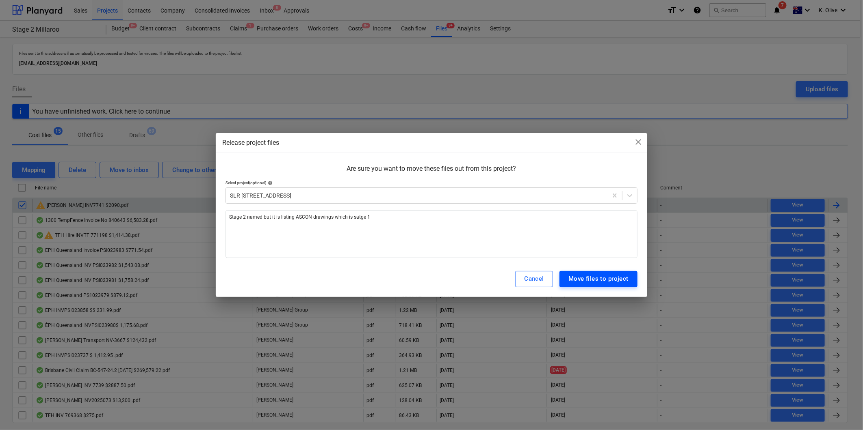
click at [577, 275] on div "Move files to project" at bounding box center [598, 279] width 60 height 11
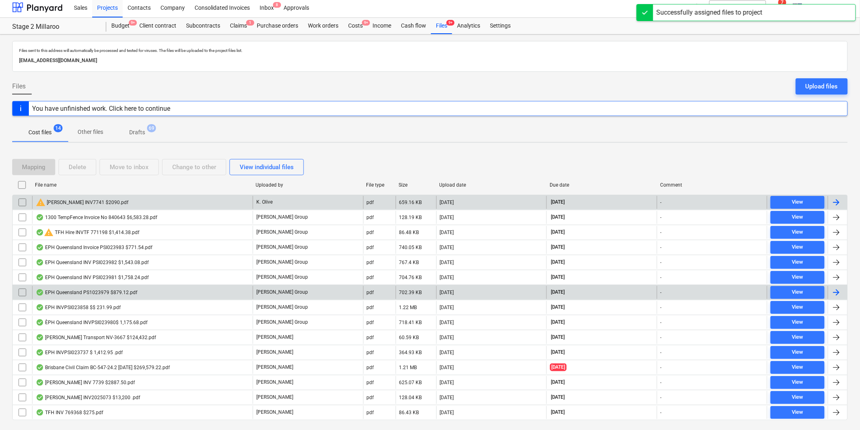
scroll to position [8, 0]
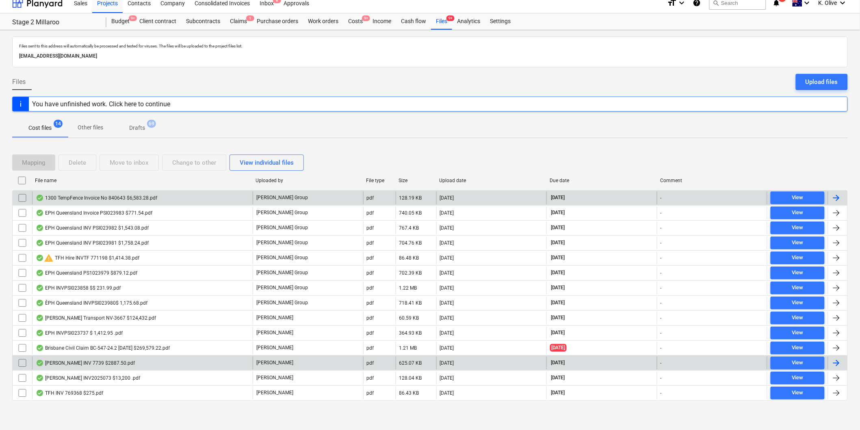
click at [67, 363] on div "[PERSON_NAME] INV 7739 $2887.50.pdf" at bounding box center [85, 363] width 99 height 6
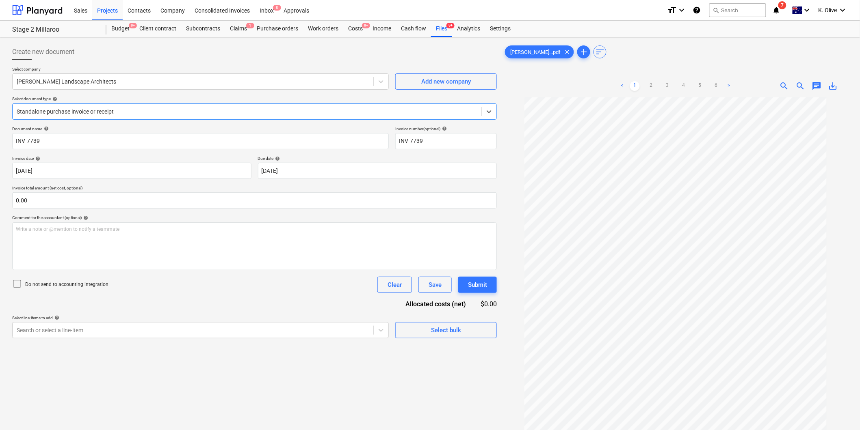
scroll to position [21, 0]
click at [491, 116] on div at bounding box center [489, 111] width 15 height 15
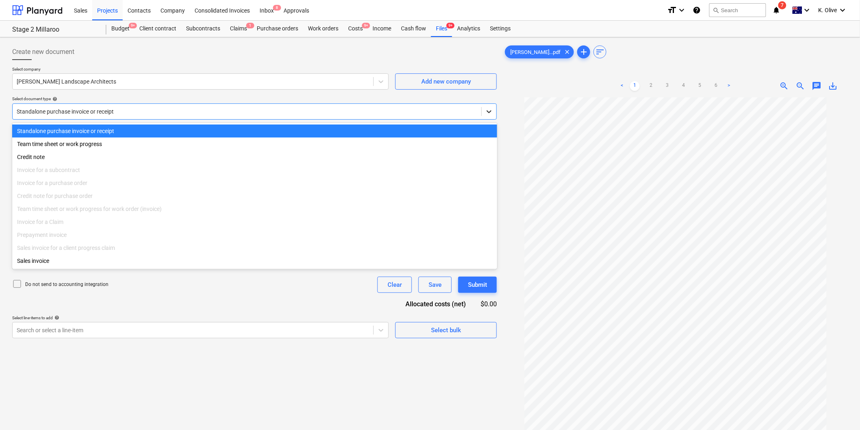
click at [491, 116] on div at bounding box center [489, 111] width 15 height 15
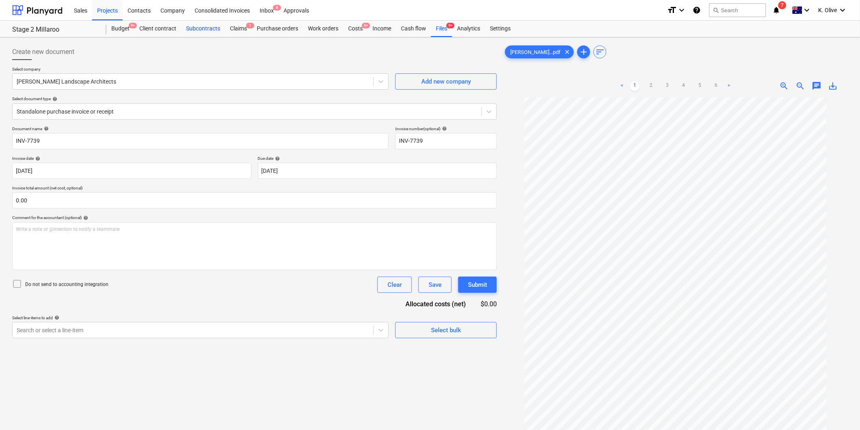
click at [200, 30] on div "Subcontracts" at bounding box center [203, 29] width 44 height 16
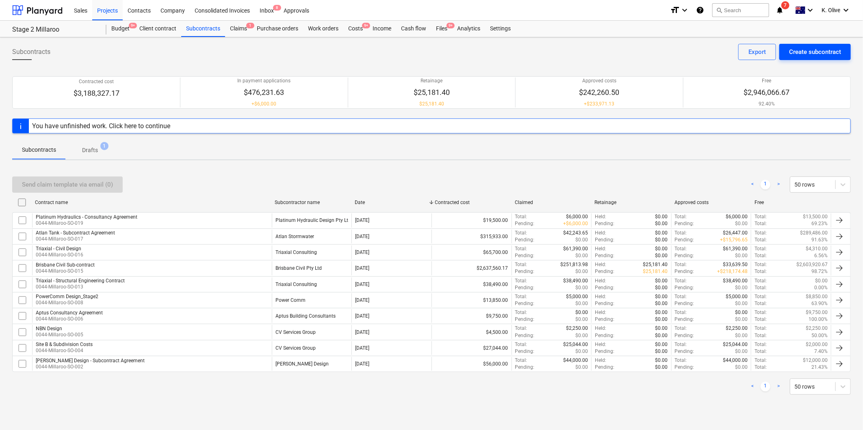
click at [813, 51] on div "Create subcontract" at bounding box center [815, 52] width 52 height 11
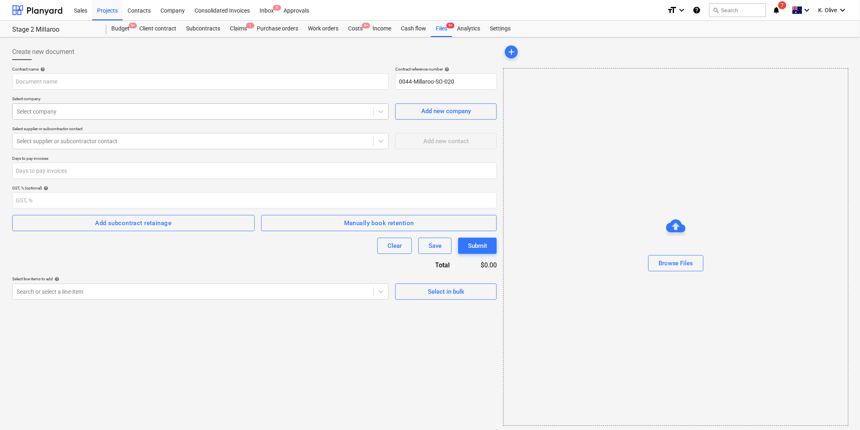
click at [187, 111] on div at bounding box center [193, 112] width 352 height 8
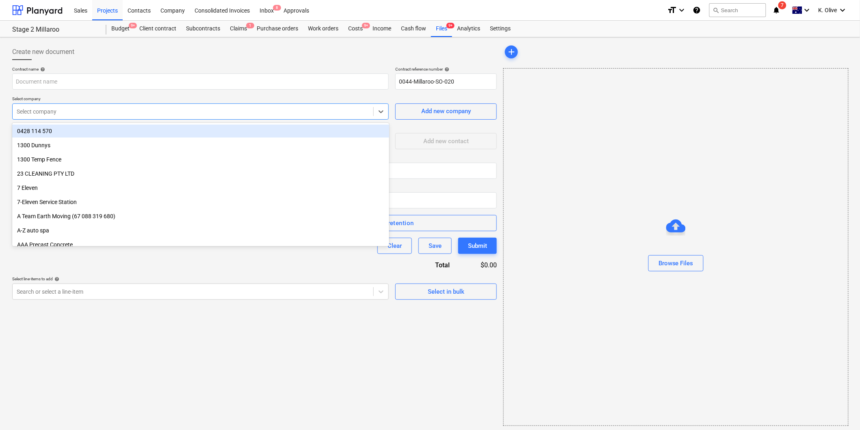
click at [48, 112] on div at bounding box center [193, 112] width 352 height 8
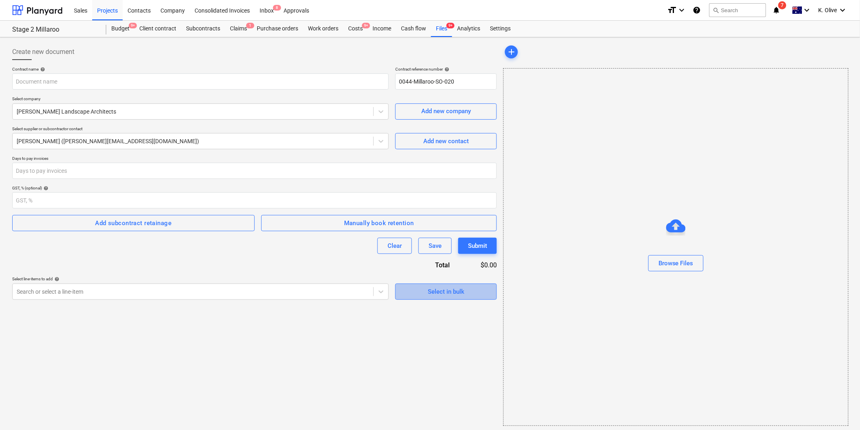
click at [440, 290] on div "Select in bulk" at bounding box center [446, 292] width 37 height 11
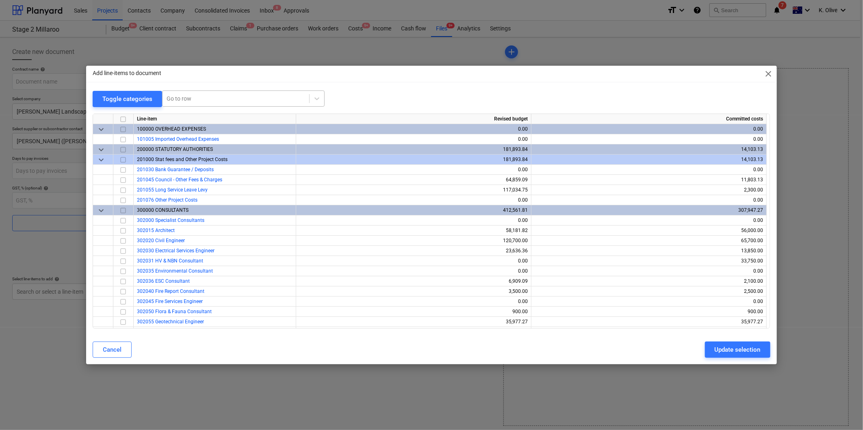
click at [196, 99] on div at bounding box center [235, 99] width 138 height 8
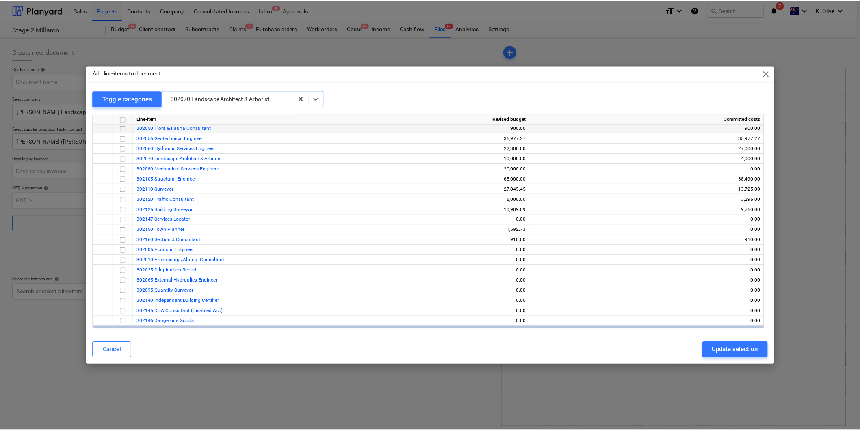
scroll to position [168, 0]
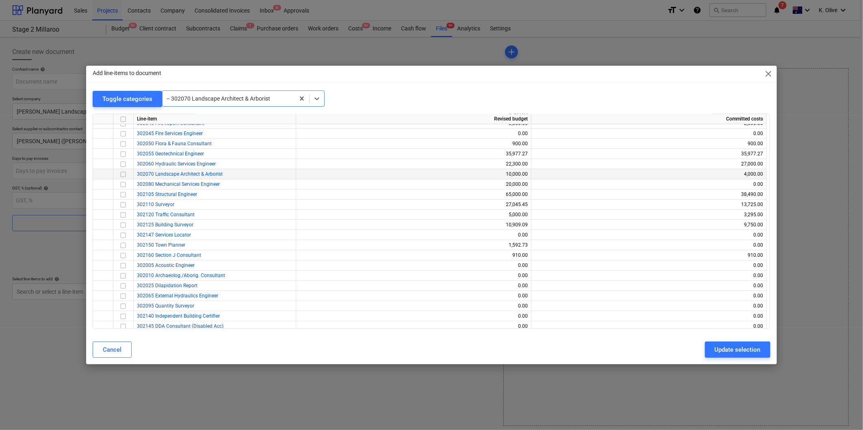
click at [123, 175] on input "checkbox" at bounding box center [123, 175] width 10 height 10
click at [723, 348] on div "Update selection" at bounding box center [737, 350] width 46 height 11
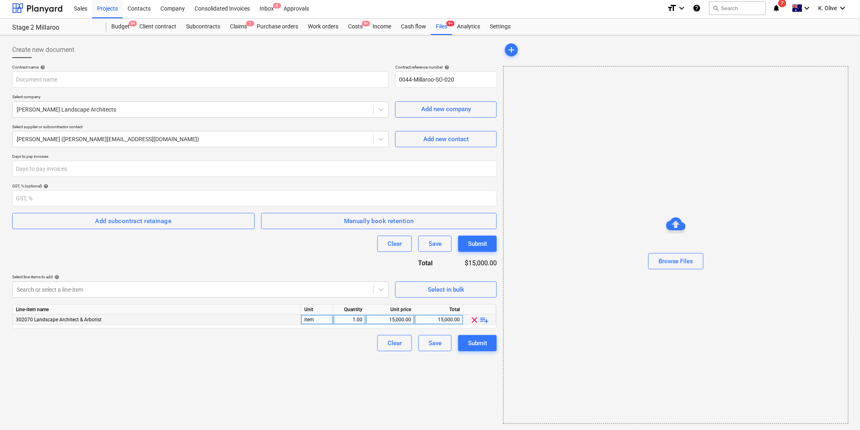
scroll to position [2, 0]
click at [485, 321] on span "playlist_add" at bounding box center [485, 320] width 10 height 10
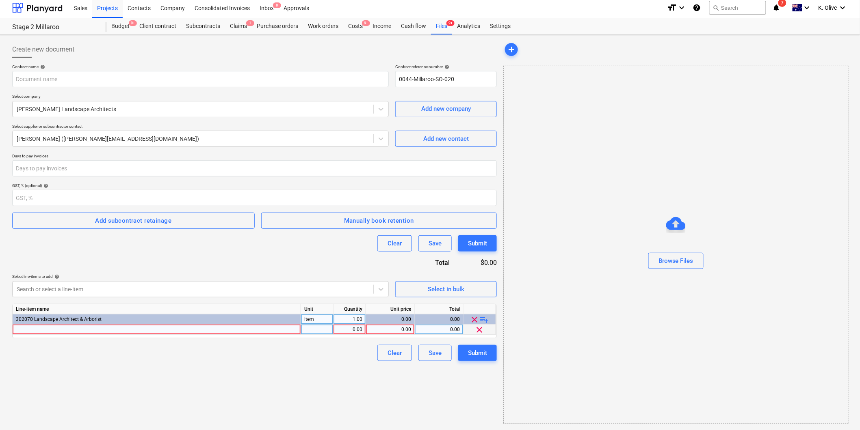
click at [346, 329] on div "0.00" at bounding box center [350, 330] width 26 height 10
click at [313, 329] on div at bounding box center [317, 330] width 32 height 10
click at [275, 330] on div at bounding box center [157, 330] width 288 height 10
